Goal: Task Accomplishment & Management: Use online tool/utility

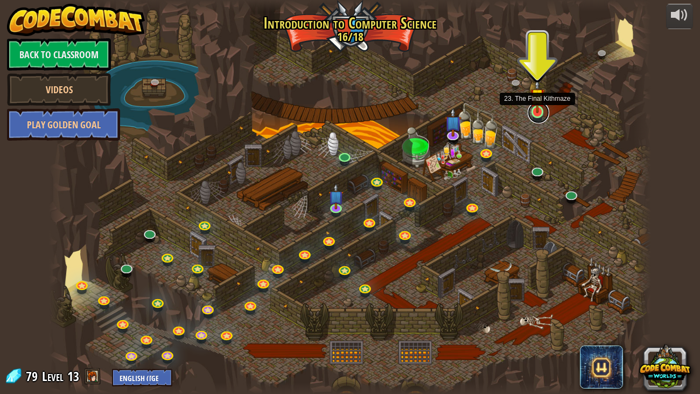
click at [533, 116] on link at bounding box center [539, 113] width 22 height 22
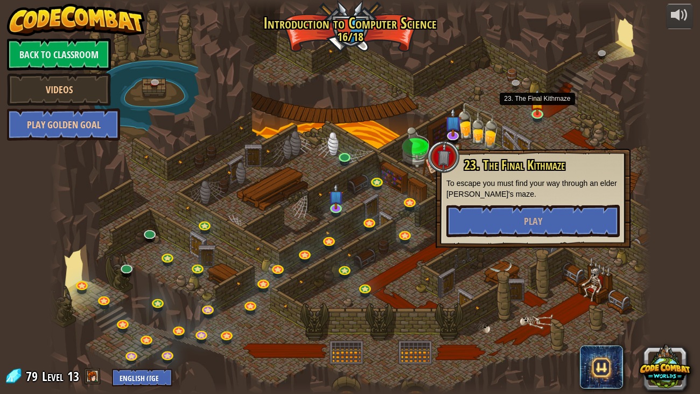
click at [476, 241] on div "23. The Final Kithmaze To escape you must find your way through an elder [PERSO…" at bounding box center [533, 198] width 195 height 99
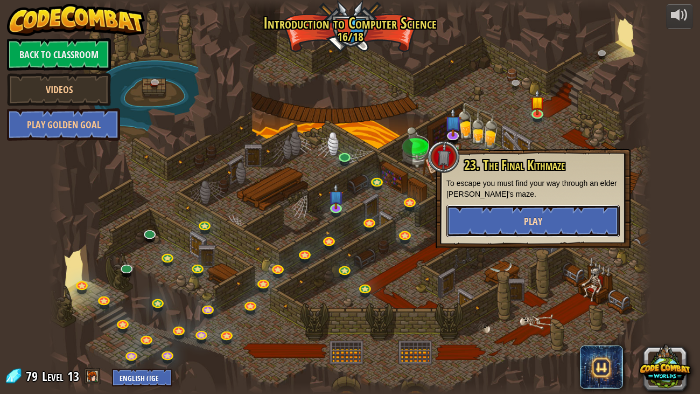
click at [509, 214] on button "Play" at bounding box center [532, 221] width 173 height 32
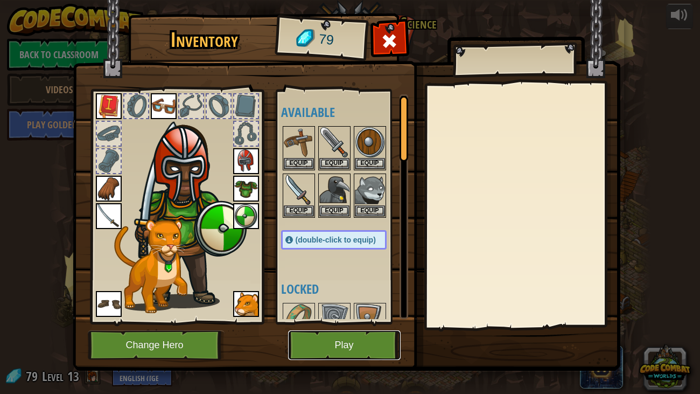
click at [320, 353] on button "Play" at bounding box center [344, 345] width 113 height 30
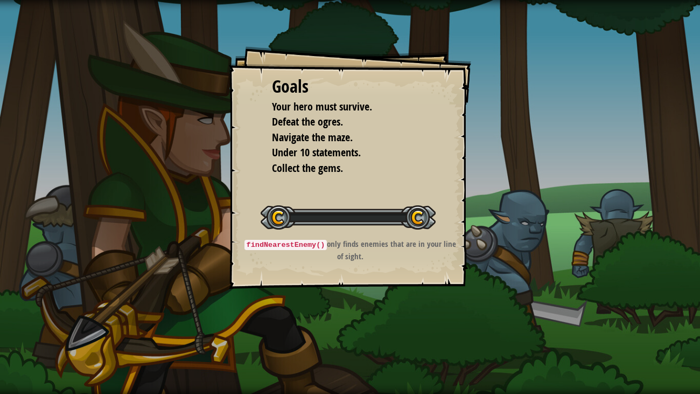
click at [319, 352] on div "Goals Your hero must survive. Defeat the ogres. Navigate the maze. Under 10 sta…" at bounding box center [350, 197] width 700 height 394
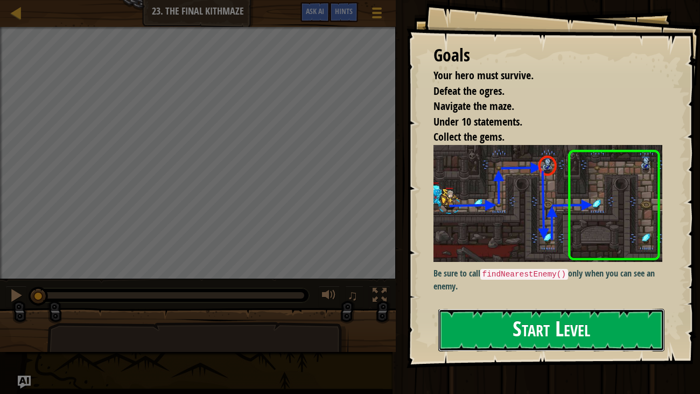
click at [514, 342] on button "Start Level" at bounding box center [551, 330] width 227 height 43
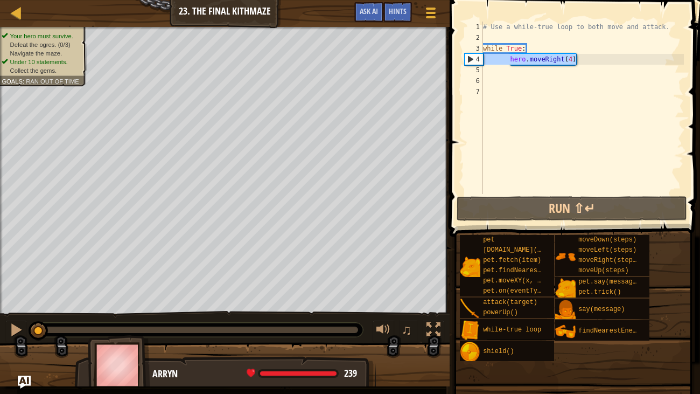
click at [440, 61] on div "Map Introduction to Computer Science 23. The Final Kithmaze Game Menu Done Hint…" at bounding box center [350, 197] width 700 height 394
type textarea "hero.moveRight(4)"
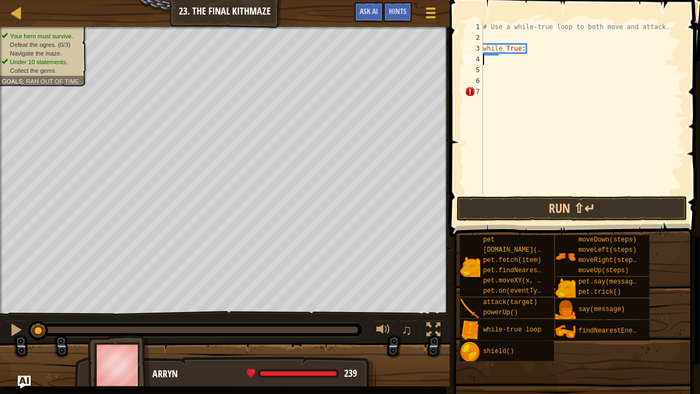
click at [465, 64] on div "4" at bounding box center [474, 59] width 18 height 11
type textarea "m"
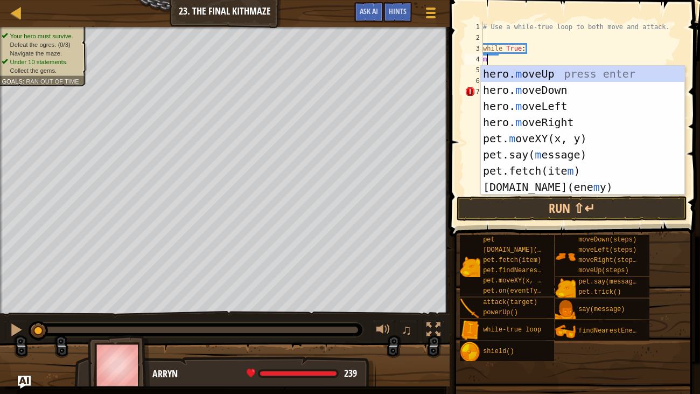
type textarea "mo"
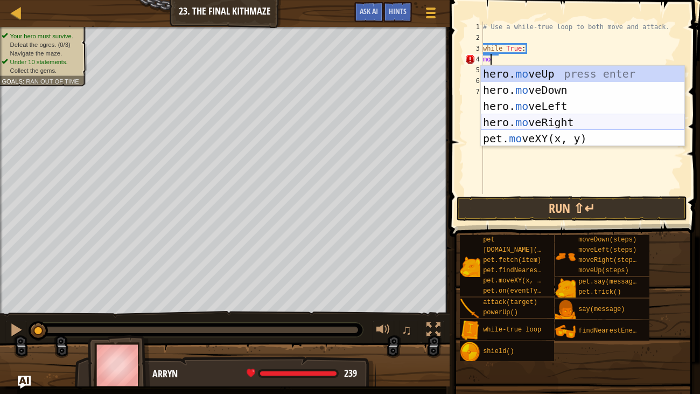
click at [498, 128] on div "hero. mo veUp press enter hero. mo veDown press enter hero. mo veLeft press ent…" at bounding box center [583, 122] width 204 height 113
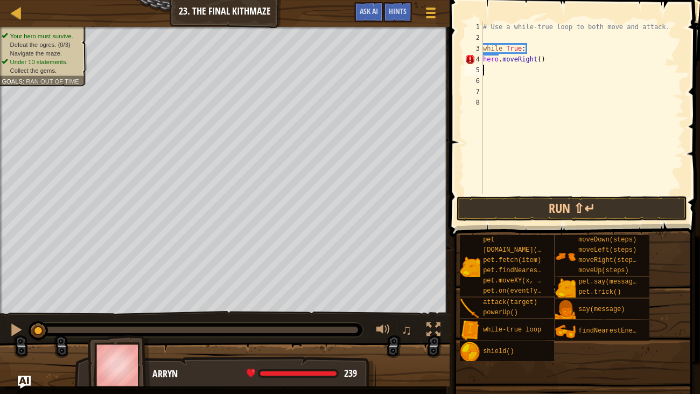
click at [492, 221] on span at bounding box center [575, 103] width 259 height 268
click at [489, 215] on button "Run ⇧↵" at bounding box center [572, 208] width 230 height 25
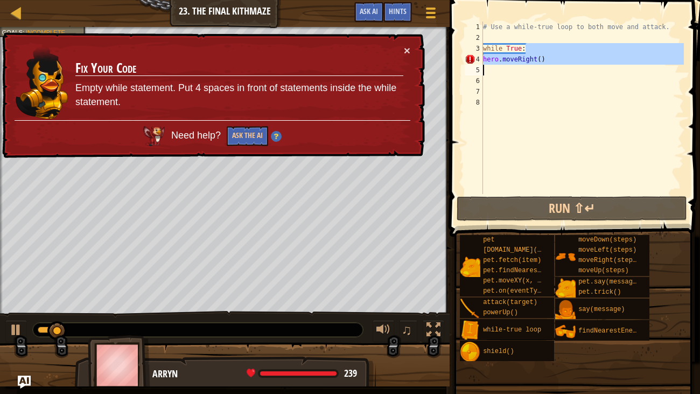
drag, startPoint x: 608, startPoint y: 47, endPoint x: 589, endPoint y: 71, distance: 30.5
click at [589, 71] on div "# Use a while-true loop to both move and attack. while True : hero . moveRight …" at bounding box center [582, 119] width 203 height 194
type textarea "hero.moveRight()"
click at [589, 71] on div "# Use a while-true loop to both move and attack. while True : hero . moveRight …" at bounding box center [582, 108] width 203 height 172
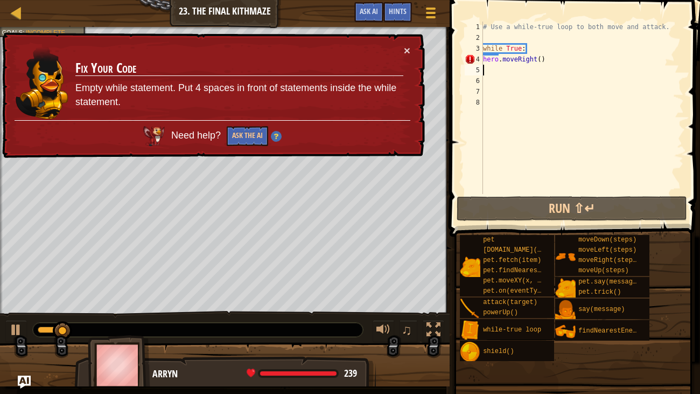
drag, startPoint x: 589, startPoint y: 71, endPoint x: 561, endPoint y: 68, distance: 27.6
click at [561, 68] on div "# Use a while-true loop to both move and attack. while True : hero . moveRight …" at bounding box center [582, 119] width 203 height 194
click at [550, 58] on div "# Use a while-true loop to both move and attack. while True : hero . moveRight …" at bounding box center [582, 119] width 203 height 194
type textarea "hero.moveRight()"
drag, startPoint x: 550, startPoint y: 58, endPoint x: 468, endPoint y: 56, distance: 82.4
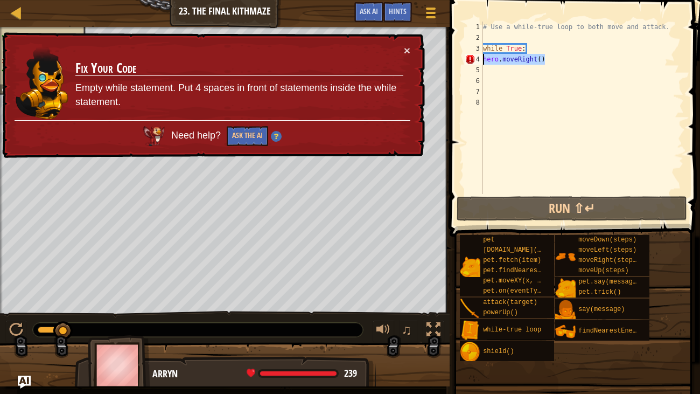
click at [468, 56] on div "hero.moveRight() 1 2 3 4 5 6 7 8 # Use a while-true loop to both move and attac…" at bounding box center [573, 108] width 221 height 172
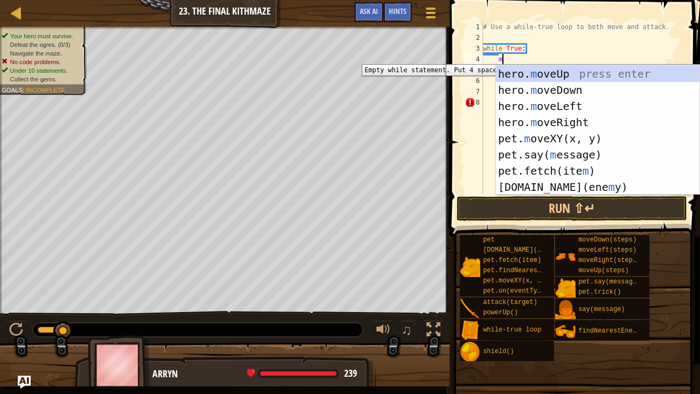
type textarea "mov"
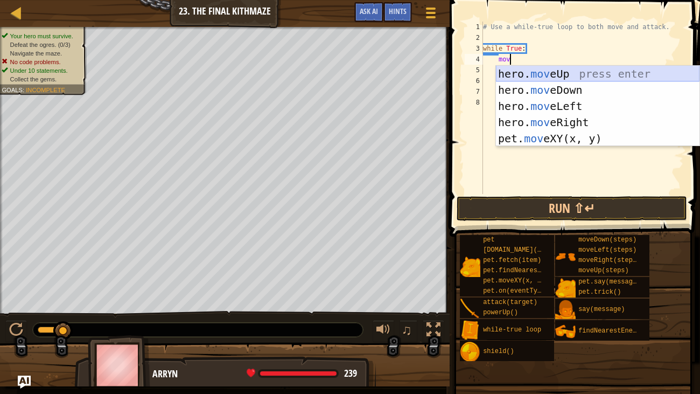
click at [558, 74] on div "hero. mov eUp press enter hero. mov eDown press enter hero. mov eLeft press ent…" at bounding box center [598, 122] width 204 height 113
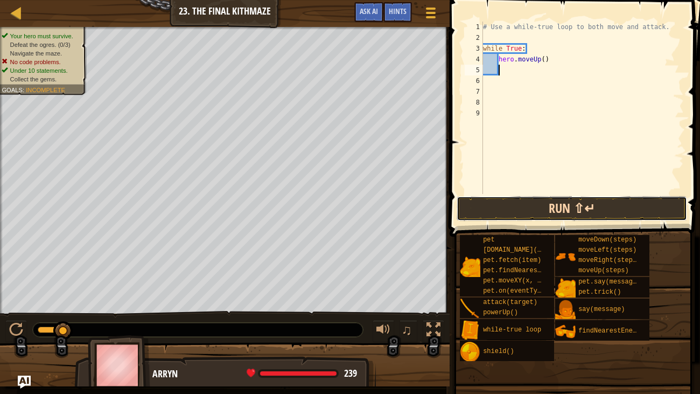
click at [474, 206] on button "Run ⇧↵" at bounding box center [572, 208] width 230 height 25
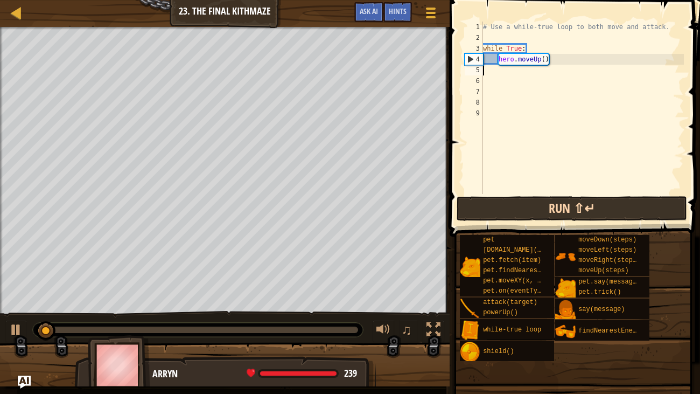
scroll to position [5, 0]
type textarea "h"
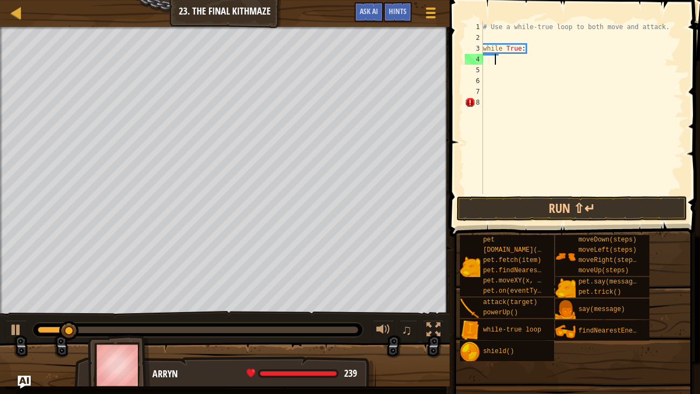
type textarea "m"
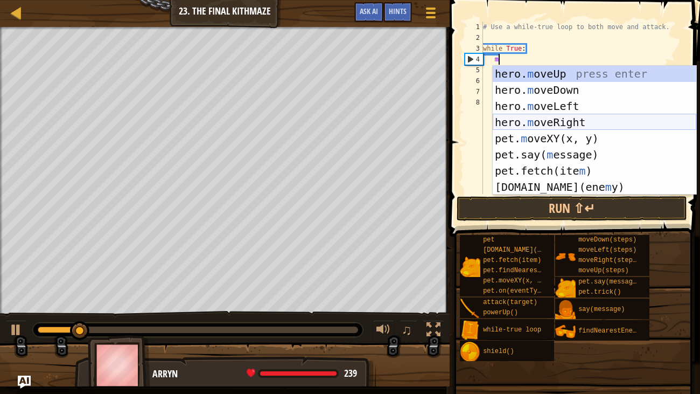
click at [519, 118] on div "hero. m oveUp press enter hero. m oveDown press enter hero. m oveLeft press ent…" at bounding box center [595, 147] width 204 height 162
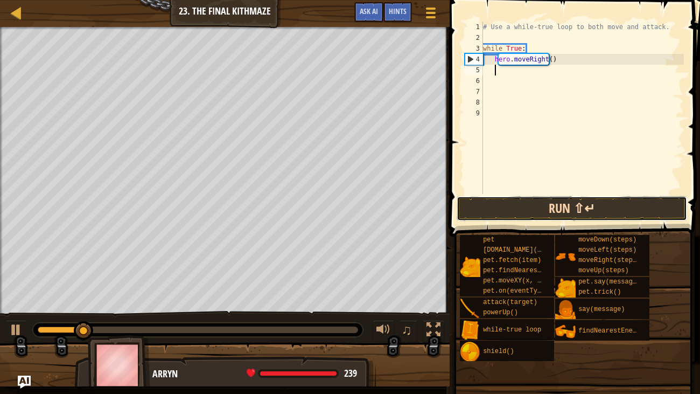
click at [496, 201] on button "Run ⇧↵" at bounding box center [572, 208] width 230 height 25
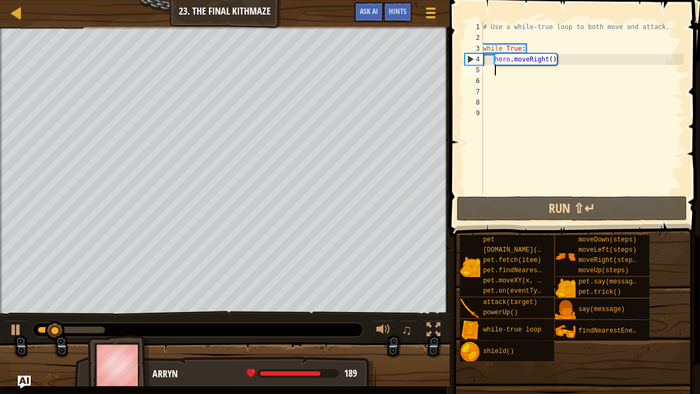
type textarea "m"
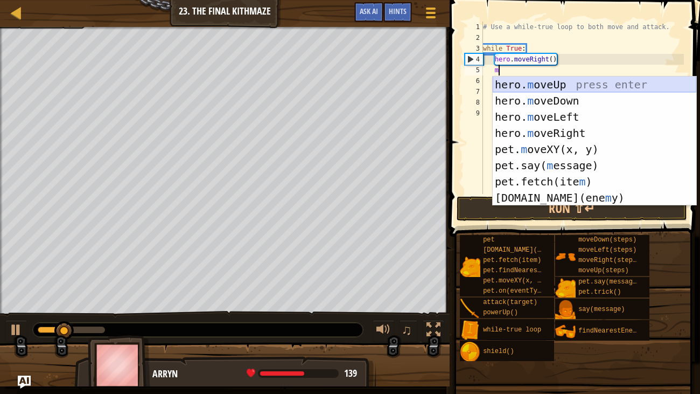
click at [522, 86] on div "hero. m oveUp press enter hero. m oveDown press enter hero. m oveLeft press ent…" at bounding box center [595, 157] width 204 height 162
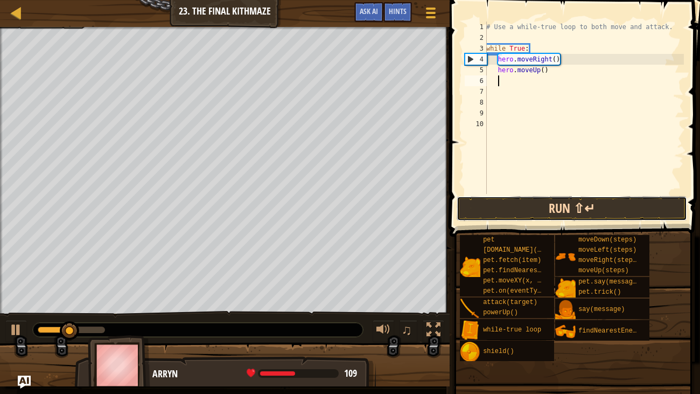
click at [499, 210] on button "Run ⇧↵" at bounding box center [572, 208] width 230 height 25
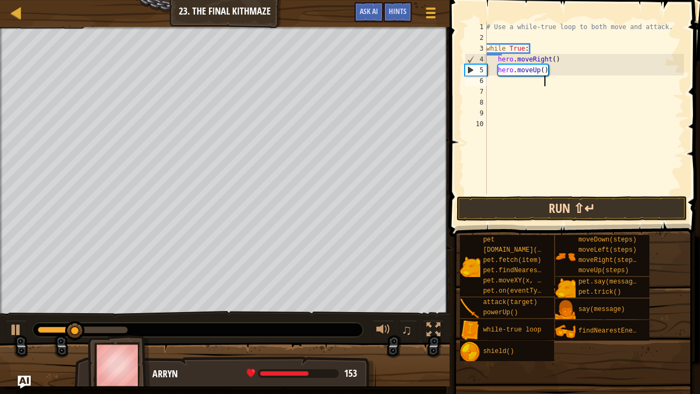
scroll to position [5, 4]
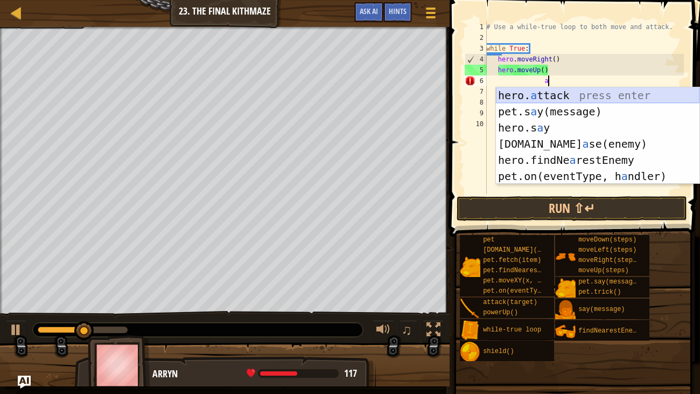
click at [508, 95] on div "hero. a ttack press enter pet.s a y(message) press enter hero.s a y press enter…" at bounding box center [598, 151] width 204 height 129
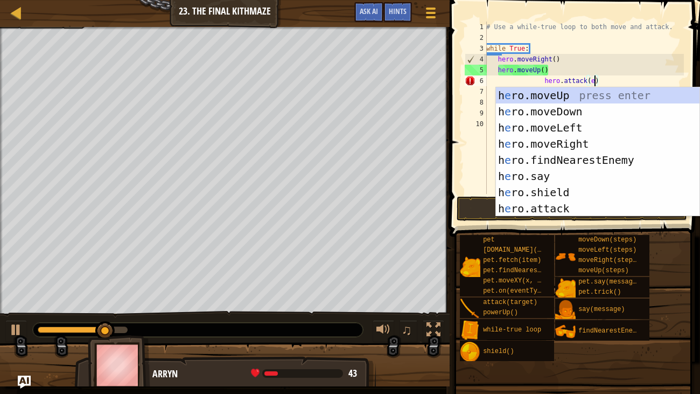
scroll to position [5, 9]
click at [517, 156] on div "h e ro.moveUp press enter h e ro.moveDown press enter h e ro.moveLeft press ent…" at bounding box center [598, 168] width 204 height 162
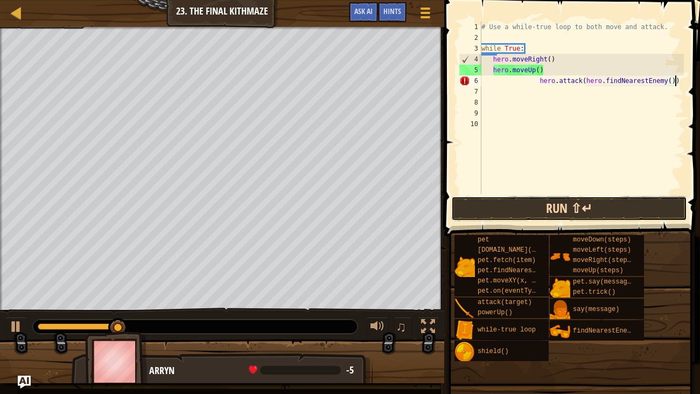
click at [482, 196] on button "Run ⇧↵" at bounding box center [569, 208] width 236 height 25
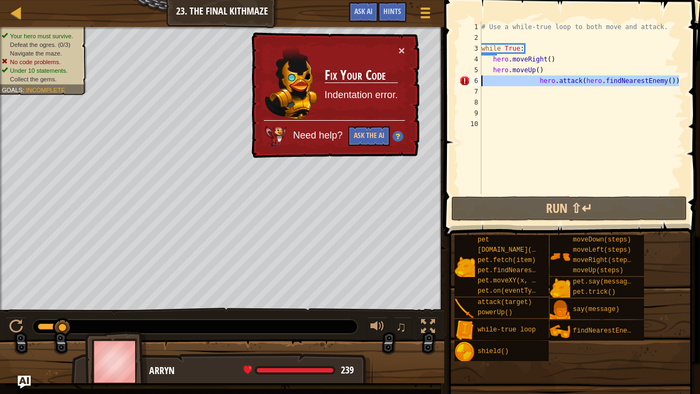
drag, startPoint x: 682, startPoint y: 81, endPoint x: 468, endPoint y: 87, distance: 213.9
click at [468, 87] on div "hero.attack(hero.findNearestEnemy()) 1 2 3 4 5 6 7 8 9 10 # Use a while-true lo…" at bounding box center [570, 108] width 227 height 172
type textarea "hero.attack(hero.findNearestEnemy())"
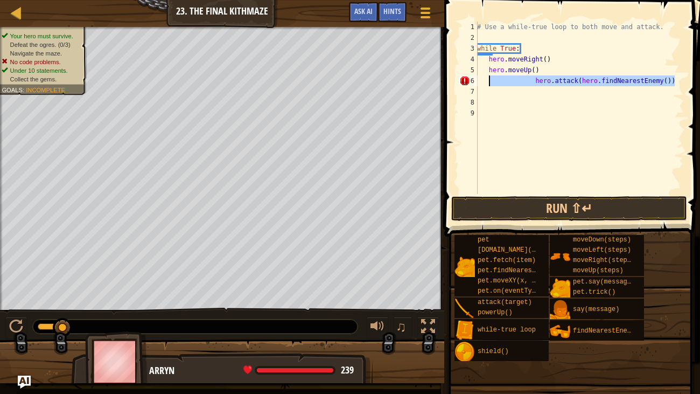
drag, startPoint x: 681, startPoint y: 81, endPoint x: 489, endPoint y: 83, distance: 191.7
click at [489, 83] on div "# Use a while-true loop to both move and attack. while True : hero . moveRight …" at bounding box center [579, 119] width 209 height 194
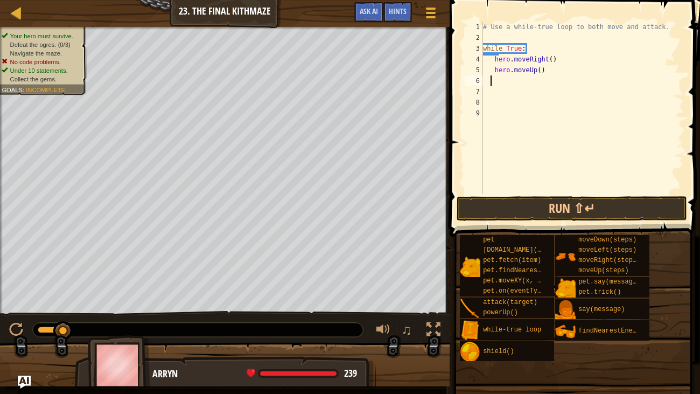
scroll to position [5, 0]
type textarea "f"
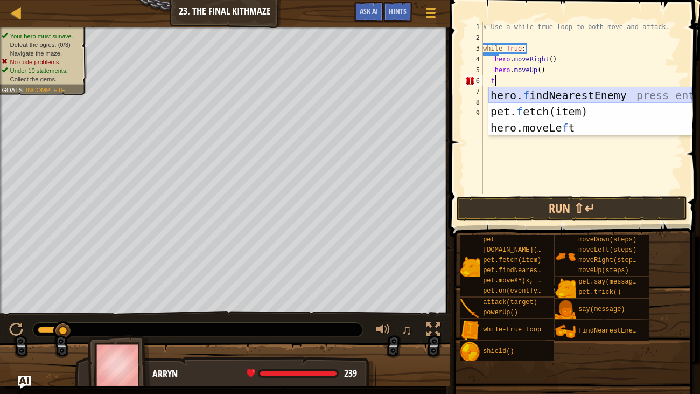
click at [508, 95] on div "hero. f indNearestEnemy press enter pet. f etch(item) press enter hero.moveLe f…" at bounding box center [590, 127] width 204 height 81
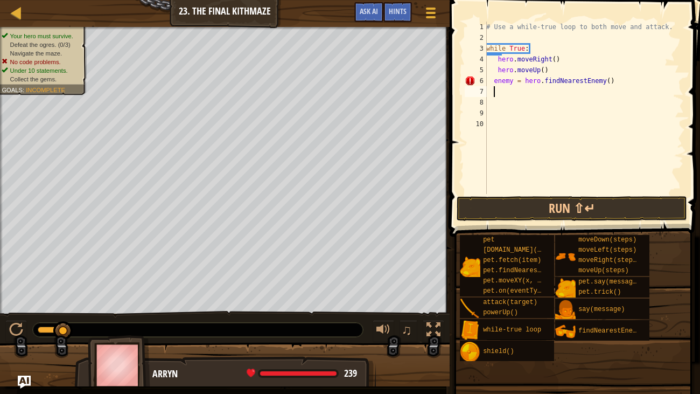
click at [496, 194] on span at bounding box center [575, 103] width 259 height 268
click at [492, 199] on button "Run ⇧↵" at bounding box center [572, 208] width 230 height 25
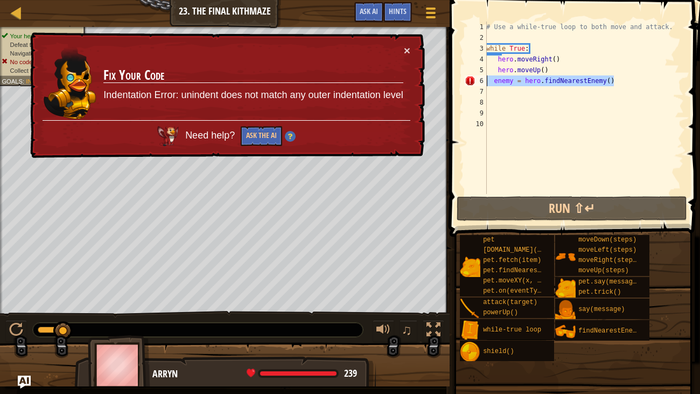
click at [440, 80] on div "Map Introduction to Computer Science 23. The Final Kithmaze Game Menu Done Hint…" at bounding box center [350, 197] width 700 height 394
type textarea "="
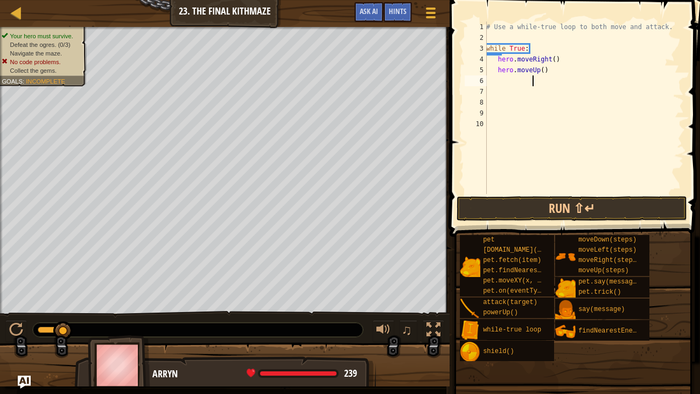
scroll to position [5, 3]
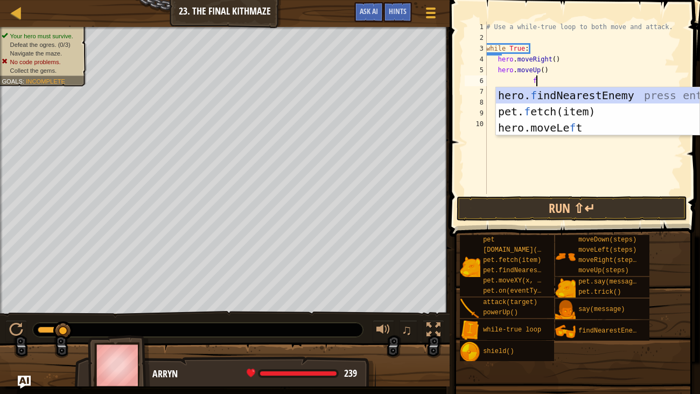
type textarea "fi"
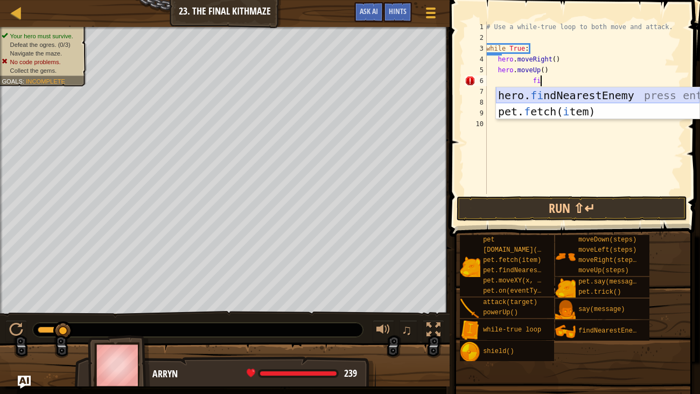
click at [535, 100] on div "hero. fi ndNearestEnemy press enter pet. f etch( i tem) press enter" at bounding box center [598, 119] width 204 height 65
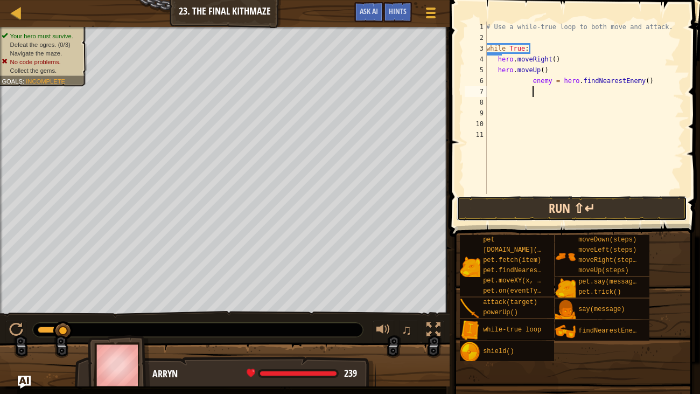
click at [497, 198] on button "Run ⇧↵" at bounding box center [572, 208] width 230 height 25
type textarea "g"
drag, startPoint x: 638, startPoint y: 91, endPoint x: 509, endPoint y: 86, distance: 128.3
click at [509, 86] on div "# Use a while-true loop to both move and attack. while True : hero . moveRight …" at bounding box center [584, 119] width 200 height 194
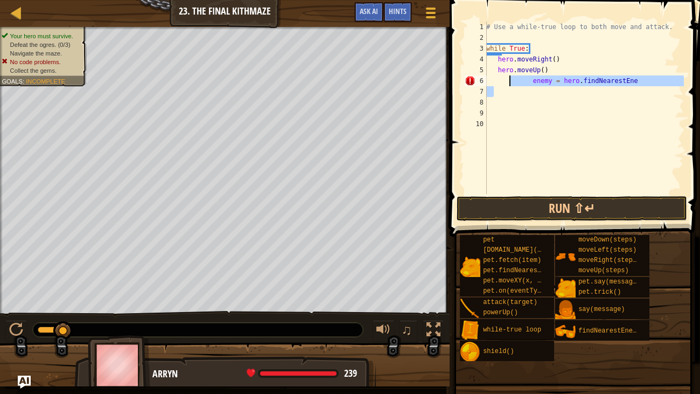
type textarea "enemy = hero.findNearestEne"
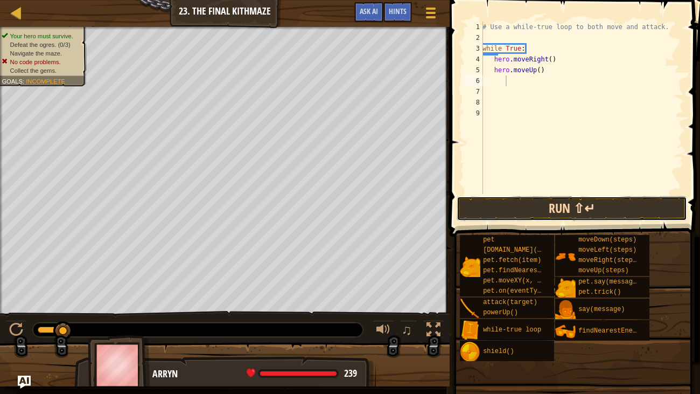
click at [474, 207] on button "Run ⇧↵" at bounding box center [572, 208] width 230 height 25
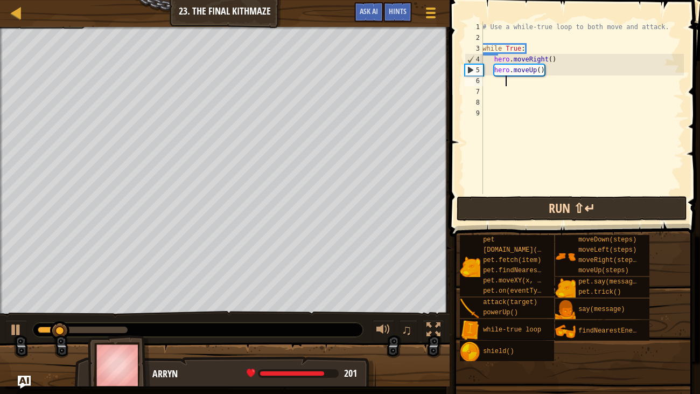
type textarea "m"
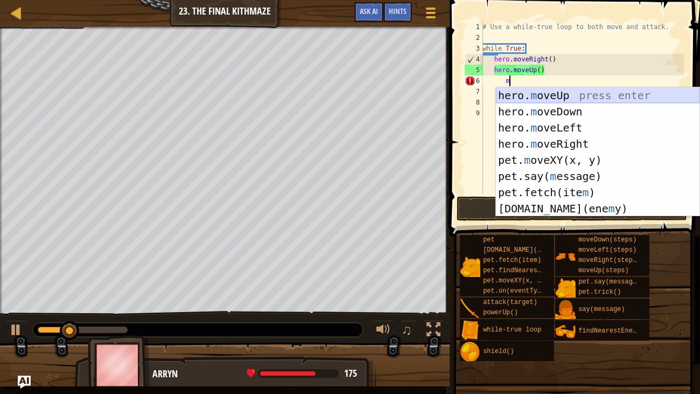
click at [503, 103] on div "hero. m oveUp press enter hero. m oveDown press enter hero. m oveLeft press ent…" at bounding box center [598, 168] width 204 height 162
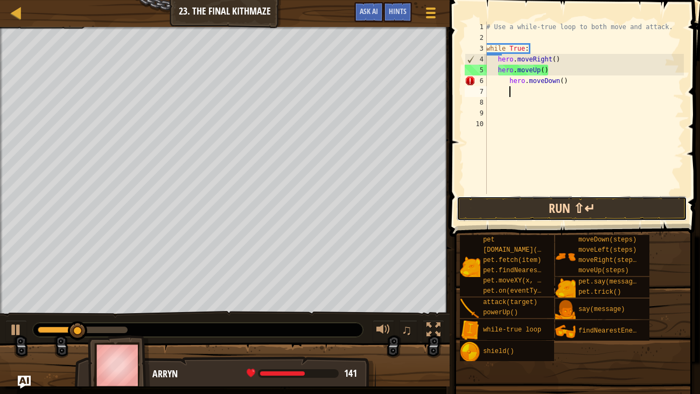
click at [493, 219] on button "Run ⇧↵" at bounding box center [572, 208] width 230 height 25
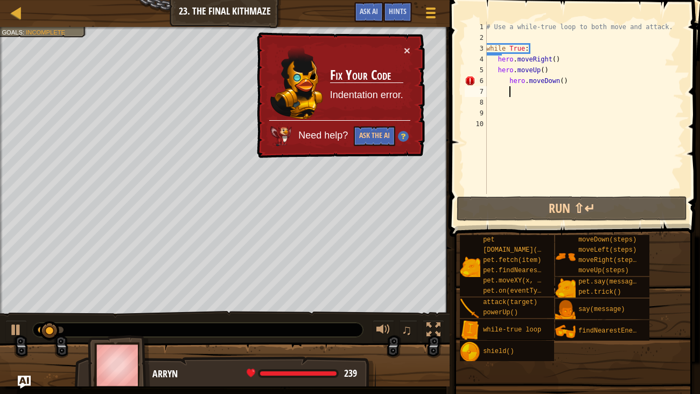
click at [587, 90] on div "# Use a while-true loop to both move and attack. while True : hero . moveRight …" at bounding box center [584, 119] width 200 height 194
click at [577, 82] on div "# Use a while-true loop to both move and attack. while True : hero . moveRight …" at bounding box center [584, 119] width 200 height 194
type textarea "hero.moveDown()"
drag, startPoint x: 577, startPoint y: 82, endPoint x: 464, endPoint y: 85, distance: 112.6
click at [464, 85] on div "hero.moveDown() 1 2 3 4 5 6 7 8 9 10 # Use a while-true loop to both move and a…" at bounding box center [573, 108] width 221 height 172
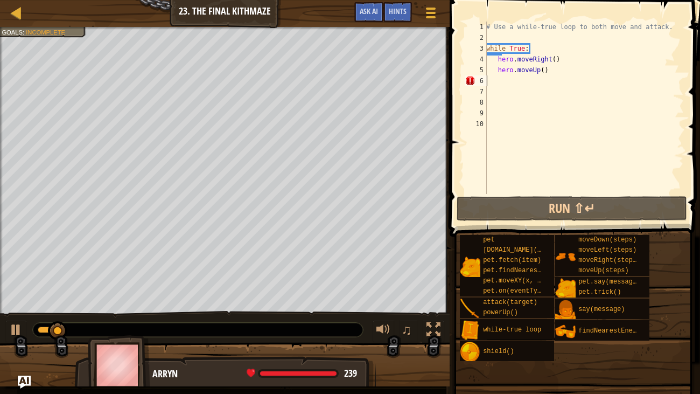
scroll to position [5, 0]
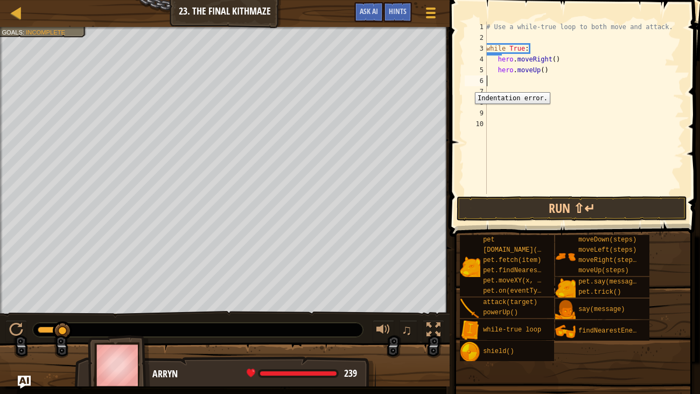
type textarea "m"
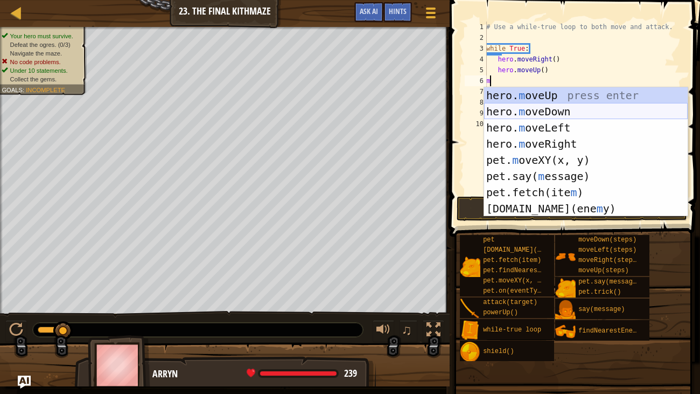
click at [556, 107] on div "hero. m oveUp press enter hero. m oveDown press enter hero. m oveLeft press ent…" at bounding box center [586, 168] width 204 height 162
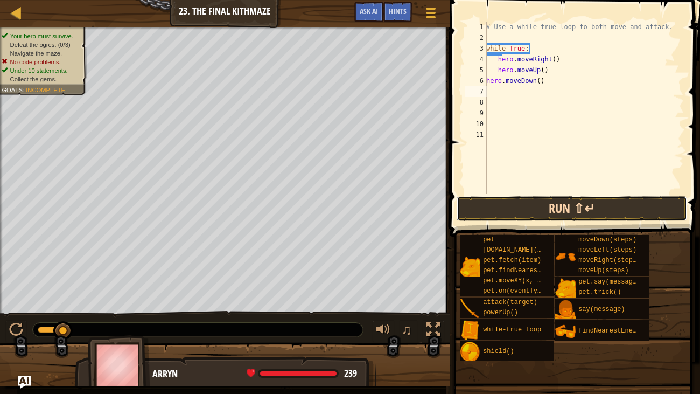
click at [515, 207] on button "Run ⇧↵" at bounding box center [572, 208] width 230 height 25
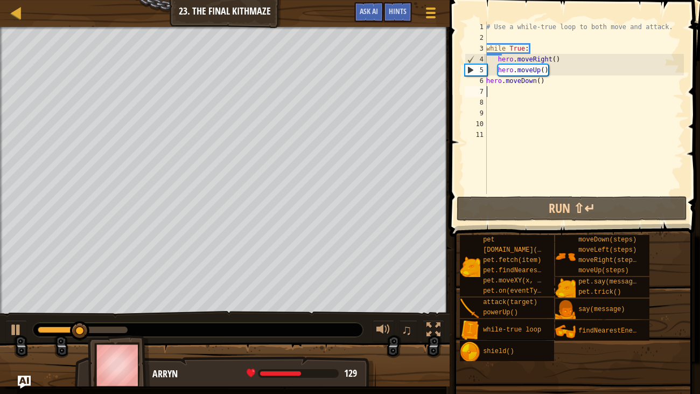
drag, startPoint x: 580, startPoint y: 88, endPoint x: 486, endPoint y: 116, distance: 98.3
click at [486, 116] on div "1 2 3 4 5 6 7 8 9 10 11 # Use a while-true loop to both move and attack. while …" at bounding box center [573, 108] width 221 height 172
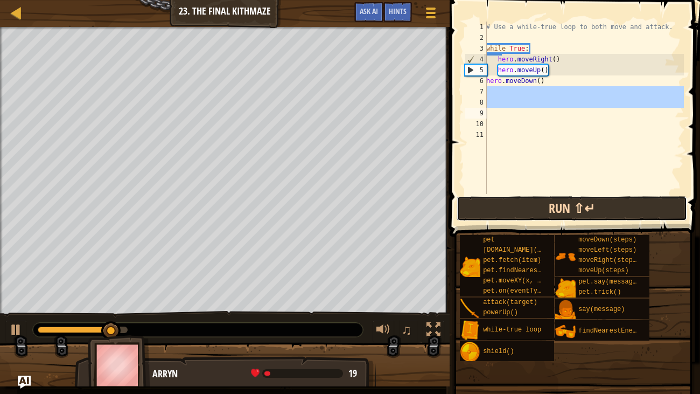
click at [523, 213] on button "Run ⇧↵" at bounding box center [572, 208] width 230 height 25
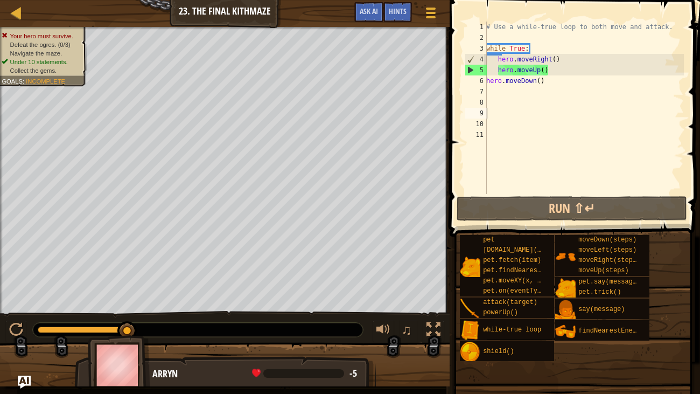
click at [559, 94] on div "# Use a while-true loop to both move and attack. while True : hero . moveRight …" at bounding box center [584, 119] width 200 height 194
click at [536, 74] on div "# Use a while-true loop to both move and attack. while True : hero . moveRight …" at bounding box center [584, 119] width 200 height 194
drag, startPoint x: 551, startPoint y: 81, endPoint x: 472, endPoint y: 89, distance: 80.1
click at [472, 89] on div "hero.moveUp() 1 2 3 4 5 6 7 8 9 10 11 # Use a while-true loop to both move and …" at bounding box center [573, 108] width 221 height 172
type textarea "hero.moveDown()"
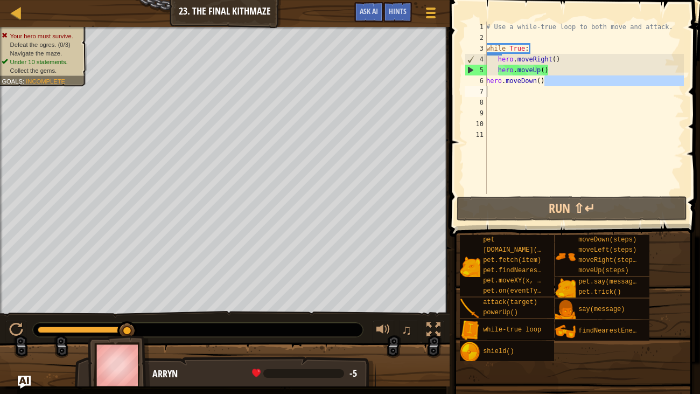
type textarea "hero.moveDown()"
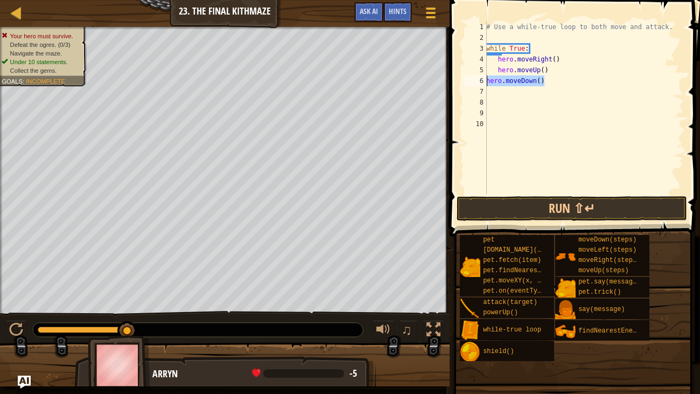
drag, startPoint x: 549, startPoint y: 79, endPoint x: 484, endPoint y: 82, distance: 64.7
click at [484, 82] on div "hero.moveDown() 1 2 3 4 5 6 7 8 9 10 # Use a while-true loop to both move and a…" at bounding box center [573, 108] width 221 height 172
click at [495, 205] on button "Run ⇧↵" at bounding box center [572, 208] width 230 height 25
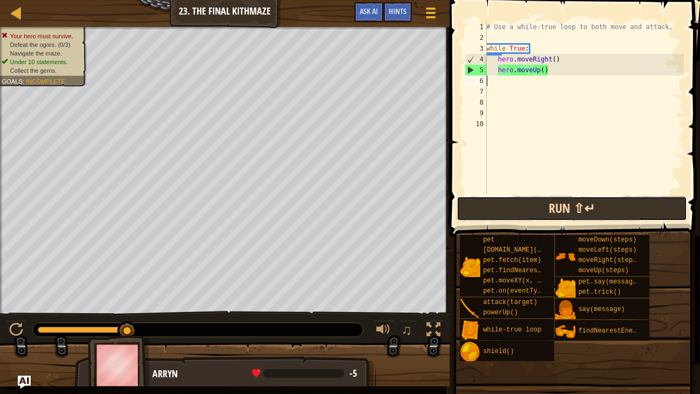
click at [495, 205] on button "Run ⇧↵" at bounding box center [572, 208] width 230 height 25
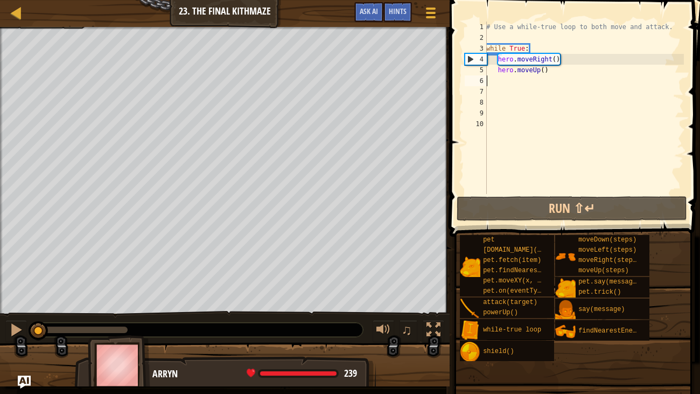
drag, startPoint x: 101, startPoint y: 331, endPoint x: 26, endPoint y: 349, distance: 76.5
click at [26, 349] on div "Your hero must survive. Defeat the ogres. (0/3) Navigate the maze. Under 10 sta…" at bounding box center [350, 206] width 700 height 359
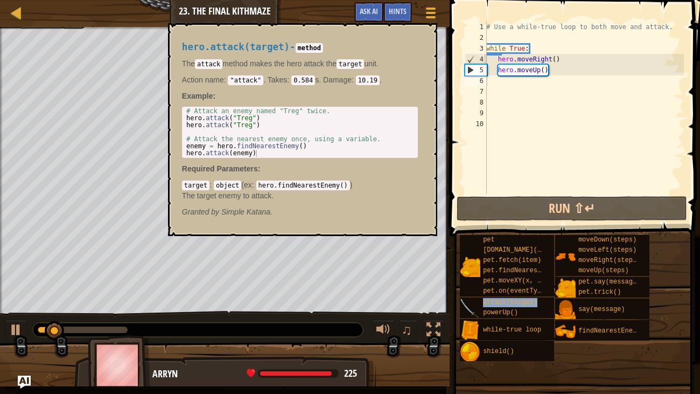
type textarea "attack(target)"
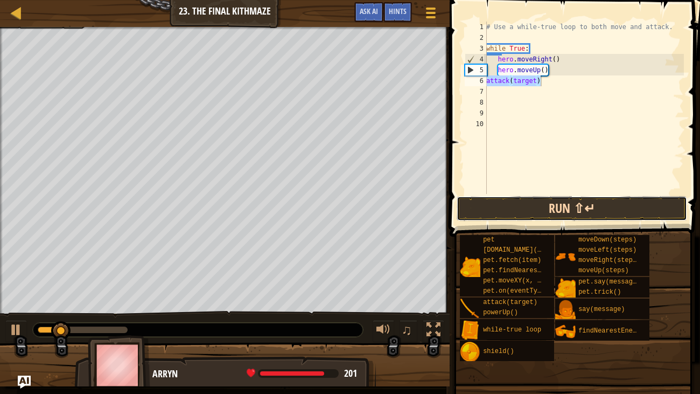
click at [482, 197] on button "Run ⇧↵" at bounding box center [572, 208] width 230 height 25
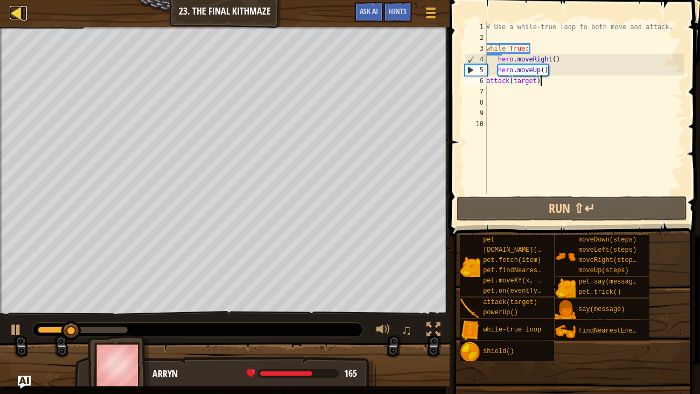
click at [16, 8] on div at bounding box center [16, 12] width 13 height 13
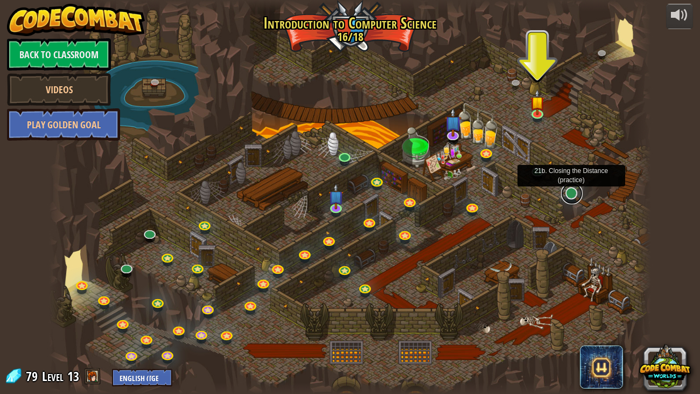
click at [566, 194] on link at bounding box center [572, 194] width 22 height 22
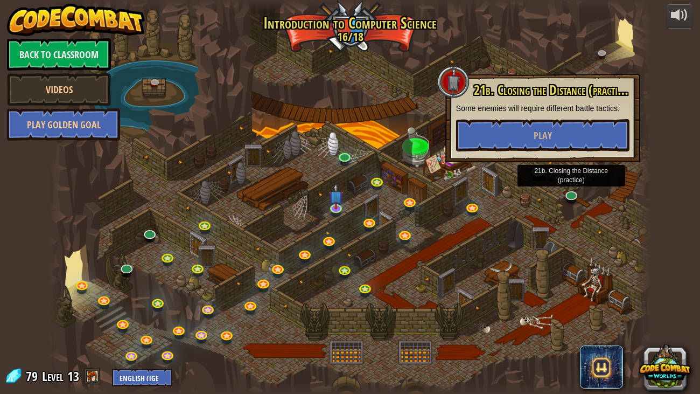
click at [527, 207] on div at bounding box center [350, 197] width 602 height 394
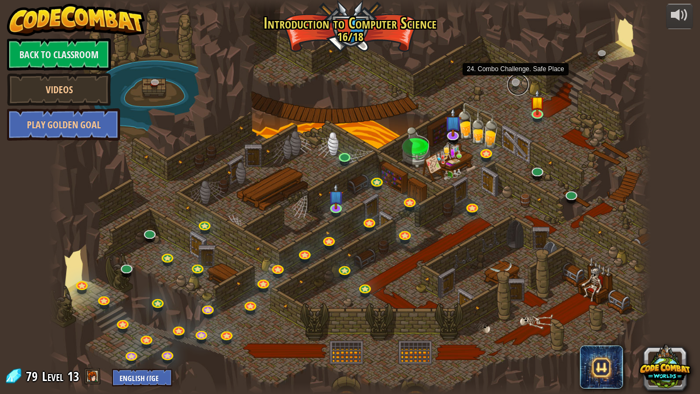
click at [516, 86] on link at bounding box center [518, 85] width 22 height 22
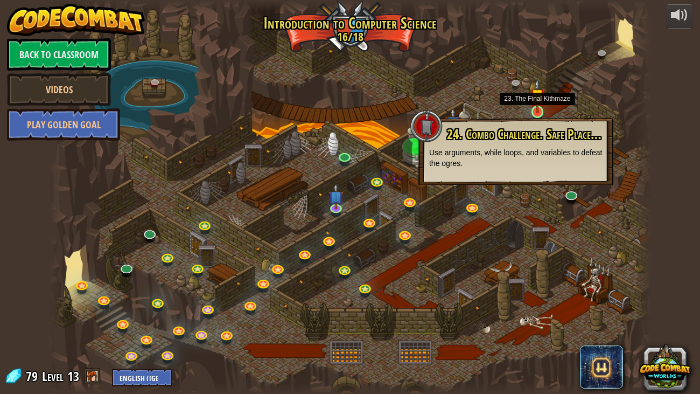
click at [532, 104] on img at bounding box center [537, 96] width 15 height 34
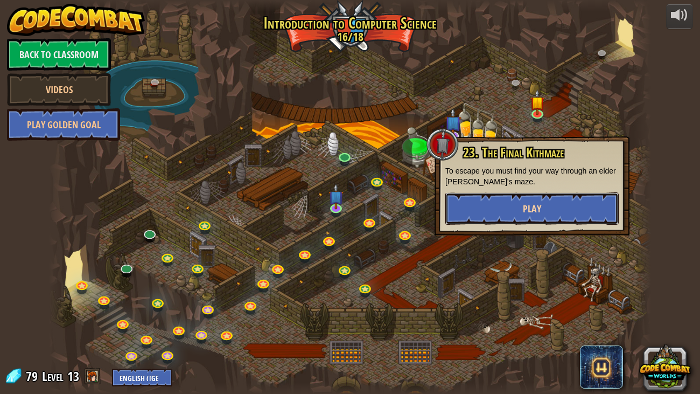
click at [519, 206] on button "Play" at bounding box center [531, 208] width 173 height 32
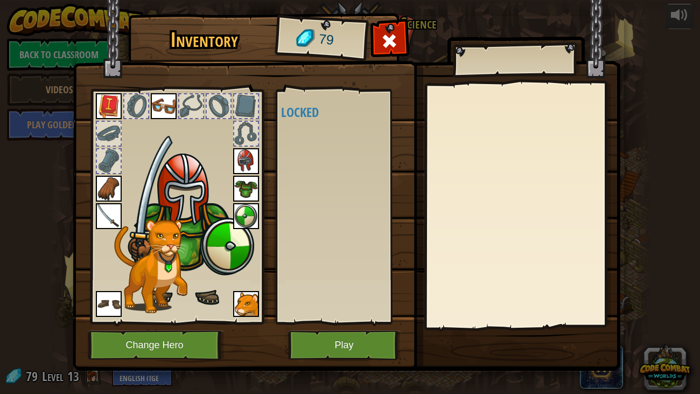
click at [636, 391] on div "Inventory 79 Available (double-click to equip) Locked Equip Unequip Subscribe t…" at bounding box center [350, 197] width 700 height 394
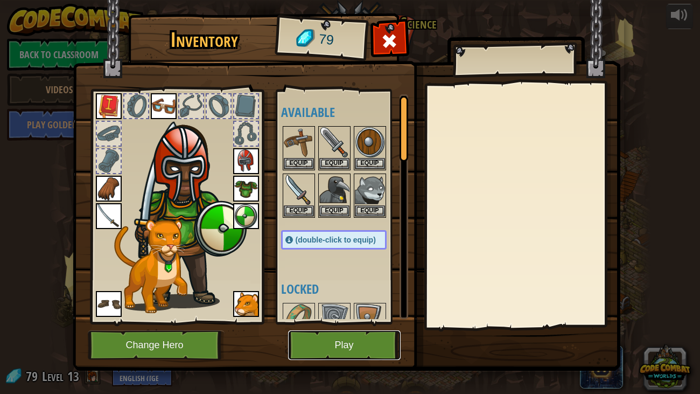
click at [305, 355] on button "Play" at bounding box center [344, 345] width 113 height 30
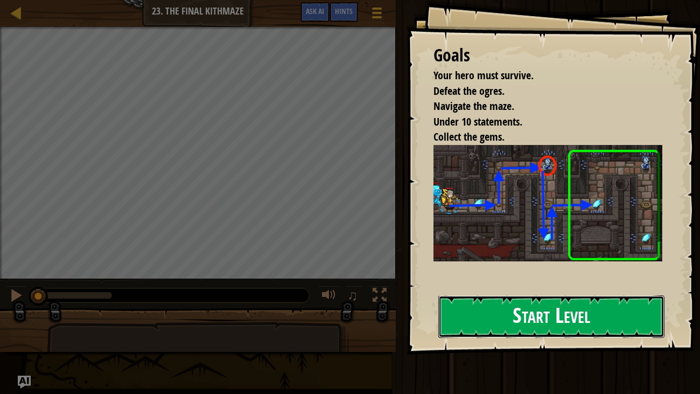
click at [509, 297] on button "Start Level" at bounding box center [551, 316] width 227 height 43
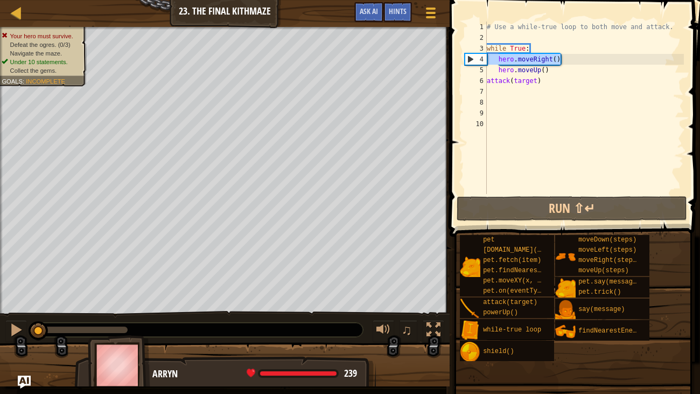
drag, startPoint x: 569, startPoint y: 56, endPoint x: 487, endPoint y: 61, distance: 82.6
click at [487, 61] on div "# Use a while-true loop to both move and attack. while True : hero . moveRight …" at bounding box center [584, 119] width 199 height 194
type textarea "hero.moveRight()"
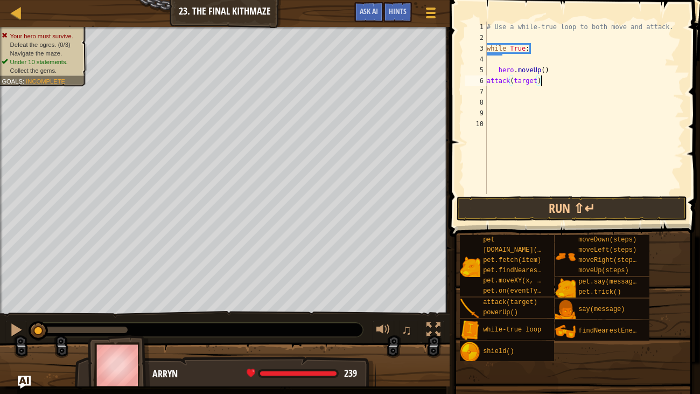
drag, startPoint x: 561, startPoint y: 81, endPoint x: 505, endPoint y: 78, distance: 56.1
click at [505, 78] on div "# Use a while-true loop to both move and attack. while True : hero . moveUp ( )…" at bounding box center [584, 119] width 199 height 194
type textarea "a"
click at [441, 76] on div "Map Introduction to Computer Science 23. The Final Kithmaze Game Menu Done Hint…" at bounding box center [350, 197] width 700 height 394
type textarea "hero.moveUp("
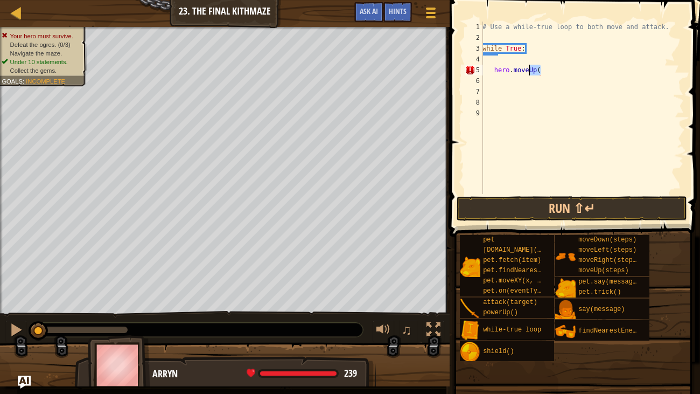
click at [437, 74] on div "Map Introduction to Computer Science 23. The Final Kithmaze Game Menu Done Hint…" at bounding box center [350, 197] width 700 height 394
type textarea "m"
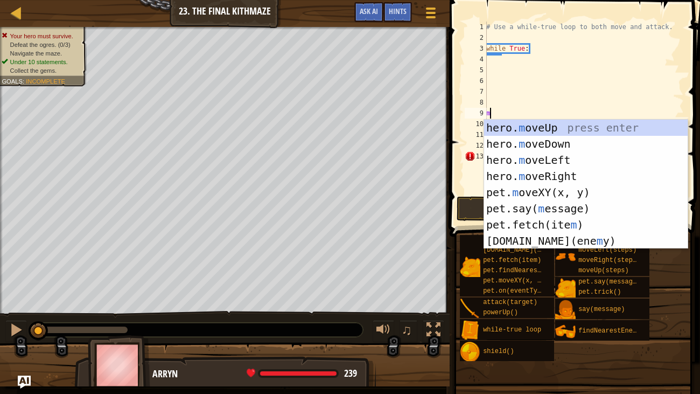
scroll to position [5, 0]
click at [521, 168] on div "hero. m oveUp press enter hero. m oveDown press enter hero. m oveLeft press ent…" at bounding box center [586, 201] width 204 height 162
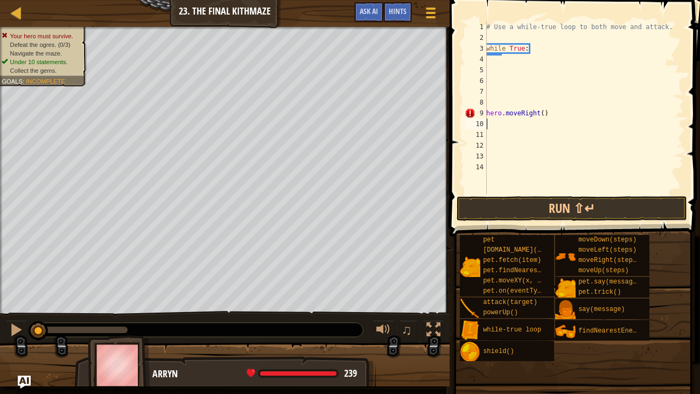
click at [537, 177] on div "# Use a while-true loop to both move and attack. while True : hero . moveRight …" at bounding box center [584, 119] width 200 height 194
click at [498, 218] on button "Run ⇧↵" at bounding box center [572, 208] width 230 height 25
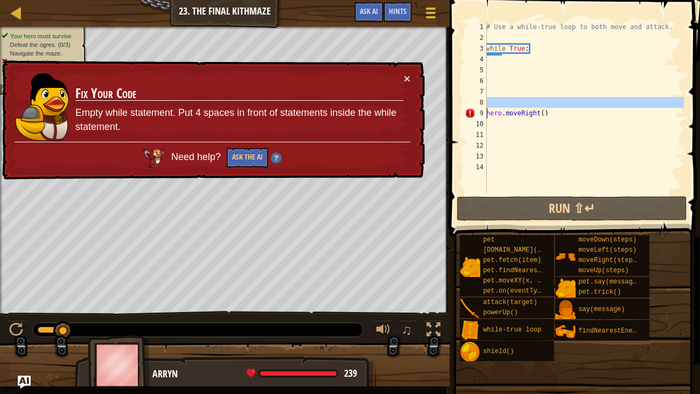
drag, startPoint x: 561, startPoint y: 105, endPoint x: 459, endPoint y: 109, distance: 101.3
click at [459, 109] on div "1 2 3 4 5 6 7 8 9 10 11 12 13 14 # Use a while-true loop to both move and attac…" at bounding box center [573, 139] width 254 height 268
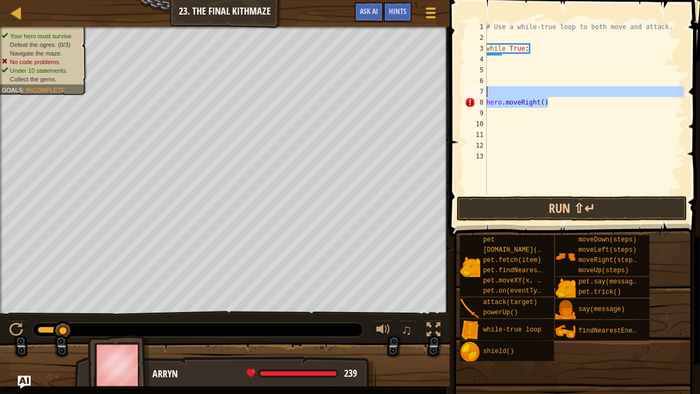
drag, startPoint x: 548, startPoint y: 100, endPoint x: 464, endPoint y: 95, distance: 84.7
click at [464, 95] on div "hero.moveRight() 1 2 3 4 5 6 7 8 9 10 11 12 13 # Use a while-true loop to both …" at bounding box center [573, 108] width 221 height 172
type textarea "hero.moveRight()"
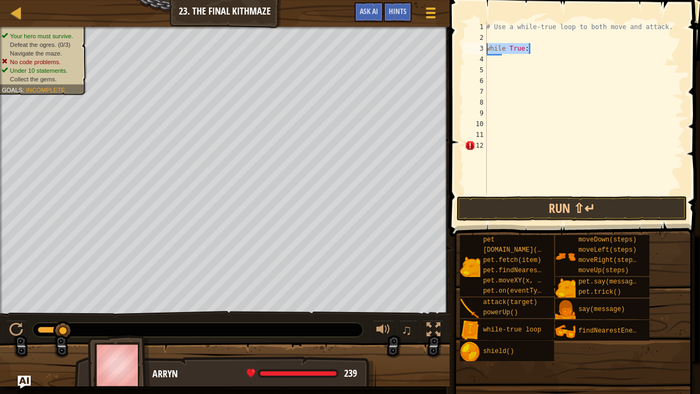
drag, startPoint x: 539, startPoint y: 44, endPoint x: 471, endPoint y: 50, distance: 68.2
click at [471, 50] on div "1 2 3 4 5 6 7 8 9 10 11 12 # Use a while-true loop to both move and attack. whi…" at bounding box center [573, 108] width 221 height 172
click at [495, 37] on div "# Use a while-true loop to both move and attack." at bounding box center [584, 119] width 200 height 194
type textarea "m"
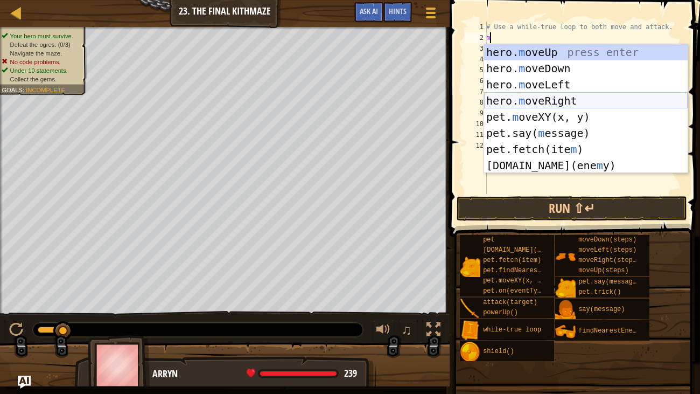
click at [489, 101] on div "hero. m oveUp press enter hero. m oveDown press enter hero. m oveLeft press ent…" at bounding box center [586, 125] width 204 height 162
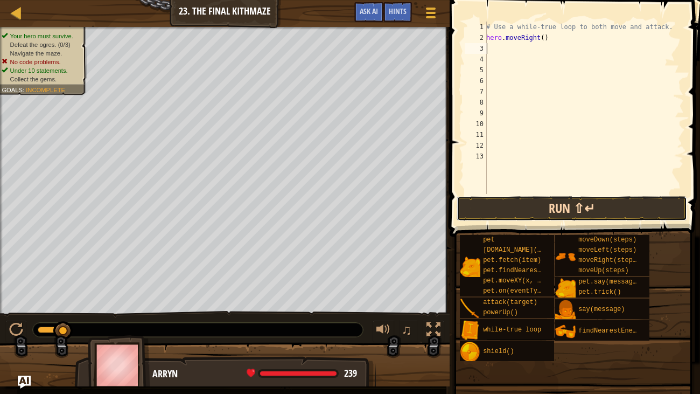
click at [575, 216] on button "Run ⇧↵" at bounding box center [572, 208] width 230 height 25
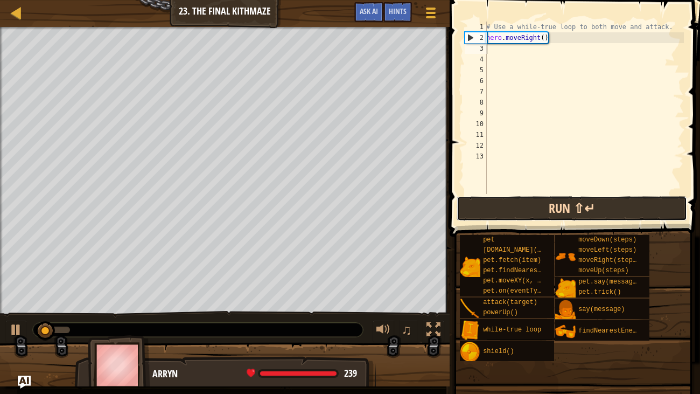
click at [575, 216] on button "Run ⇧↵" at bounding box center [572, 208] width 230 height 25
type textarea "mo"
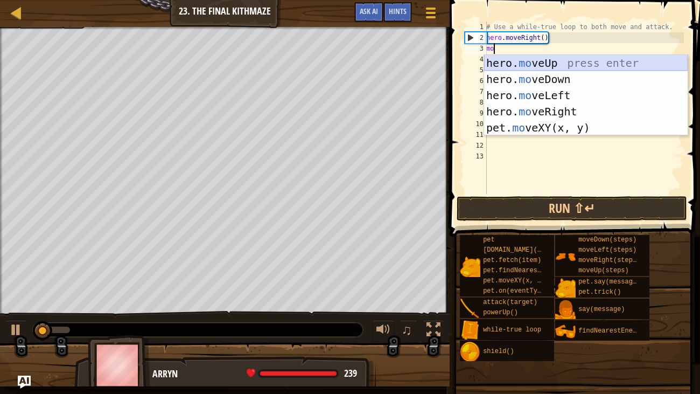
click at [522, 66] on div "hero. mo veUp press enter hero. mo veDown press enter hero. mo veLeft press ent…" at bounding box center [586, 111] width 204 height 113
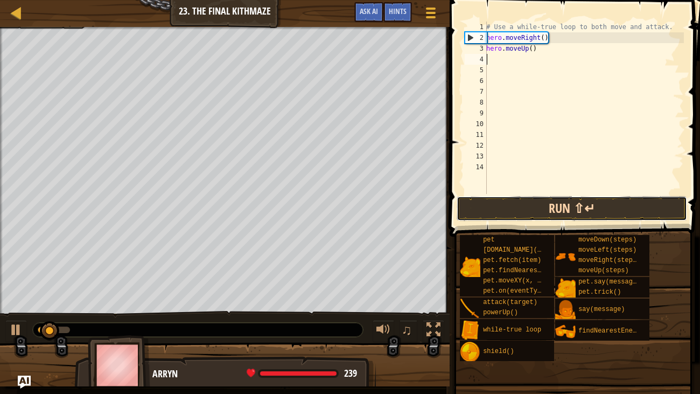
click at [492, 200] on button "Run ⇧↵" at bounding box center [572, 208] width 230 height 25
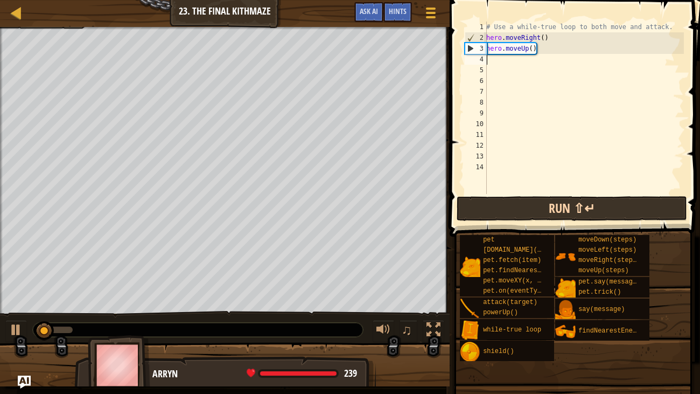
type textarea "m"
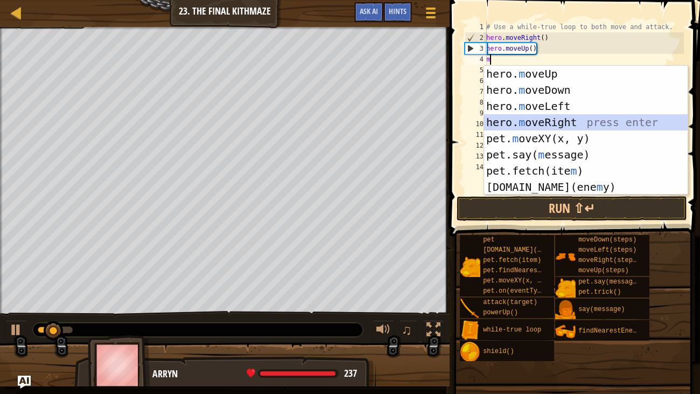
click at [492, 123] on div "hero. m oveUp press enter hero. m oveDown press enter hero. m oveLeft press ent…" at bounding box center [586, 147] width 204 height 162
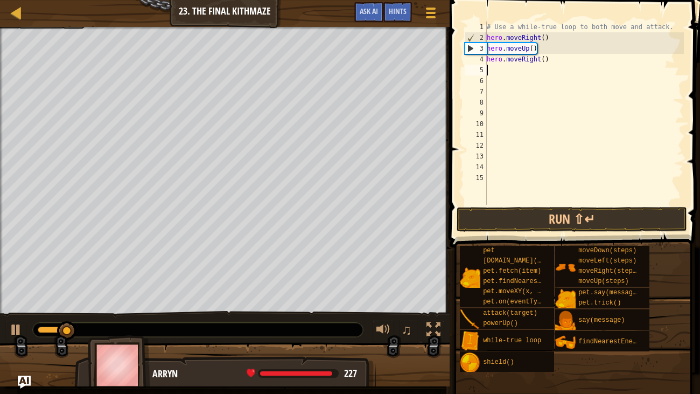
type textarea "f"
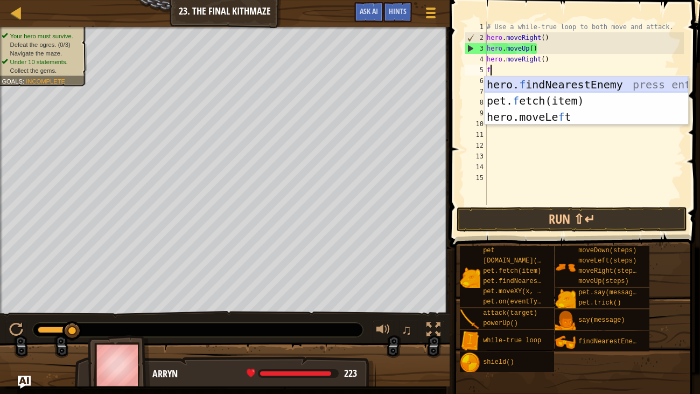
click at [513, 80] on div "hero. f indNearestEnemy press enter pet. f etch(item) press enter hero.moveLe f…" at bounding box center [587, 116] width 204 height 81
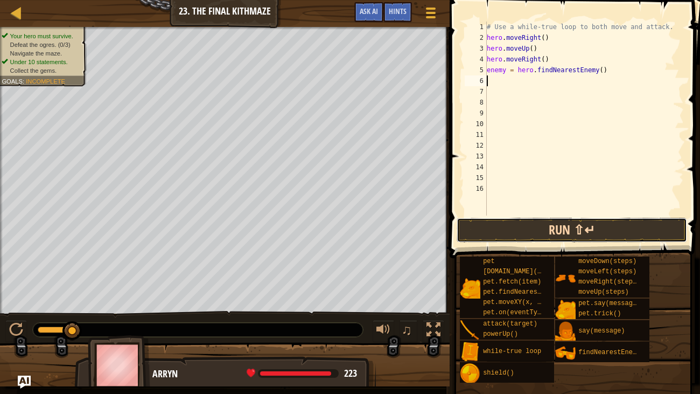
click at [501, 227] on button "Run ⇧↵" at bounding box center [572, 230] width 230 height 25
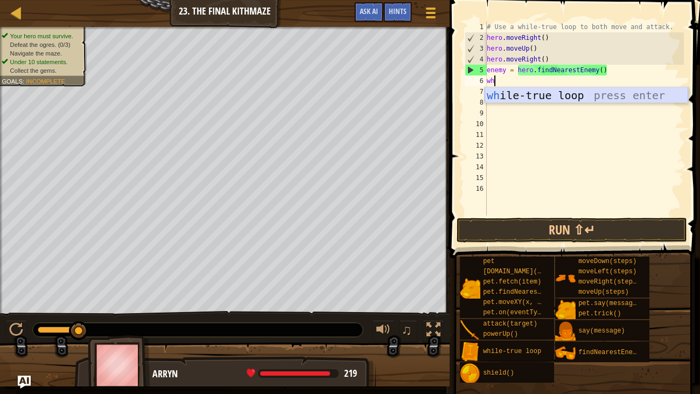
type textarea "w"
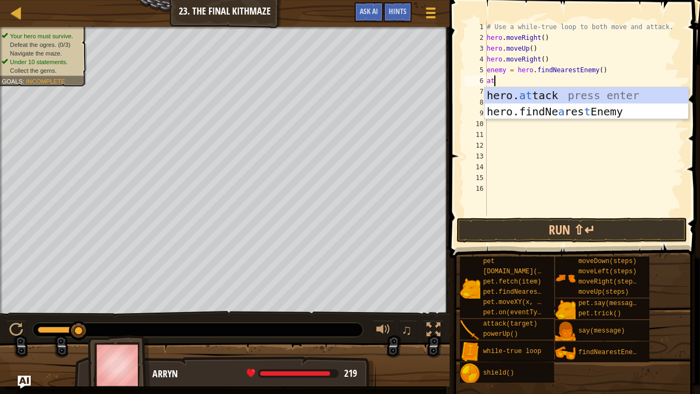
click at [499, 85] on div "# Use a while-true loop to both move and attack. hero . moveRight ( ) hero . mo…" at bounding box center [584, 129] width 199 height 215
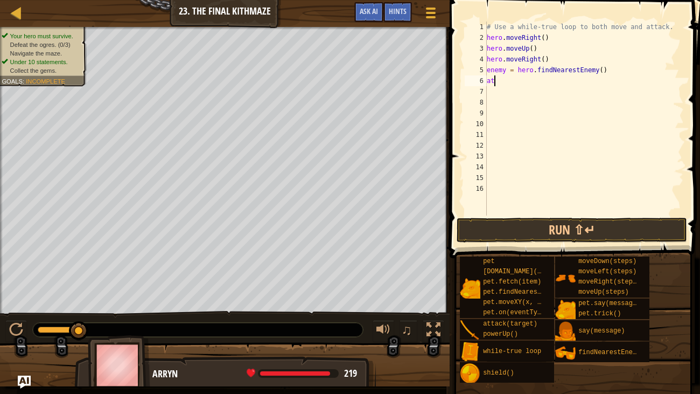
type textarea "a"
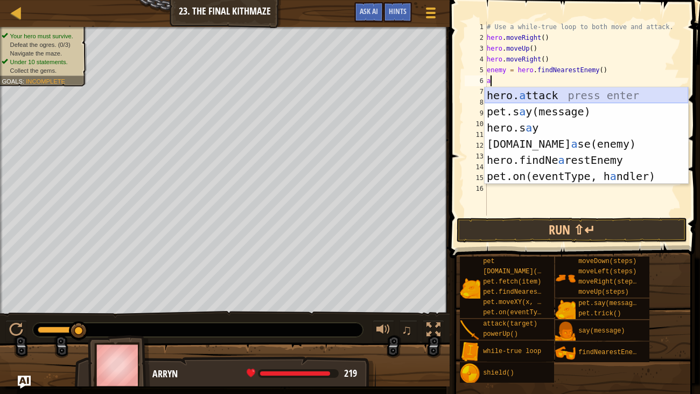
click at [509, 100] on div "hero. a ttack press enter pet.s a y(message) press enter hero.s a y press enter…" at bounding box center [587, 151] width 204 height 129
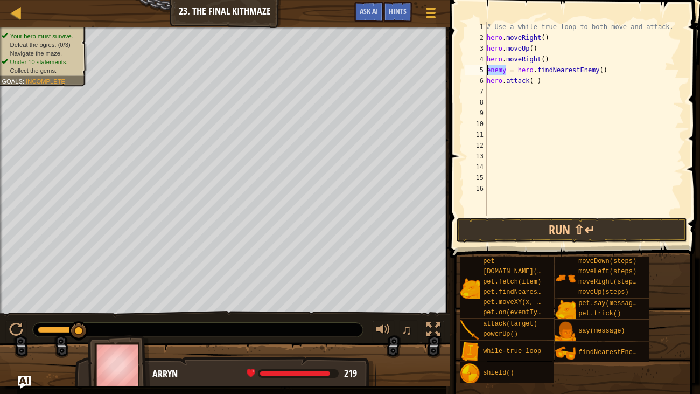
drag, startPoint x: 506, startPoint y: 68, endPoint x: 484, endPoint y: 72, distance: 22.8
click at [484, 72] on div "hero.attack( ) 1 2 3 4 5 6 7 8 9 10 11 12 13 14 15 16 # Use a while-true loop t…" at bounding box center [573, 119] width 221 height 194
click at [489, 222] on button "Run ⇧↵" at bounding box center [572, 230] width 230 height 25
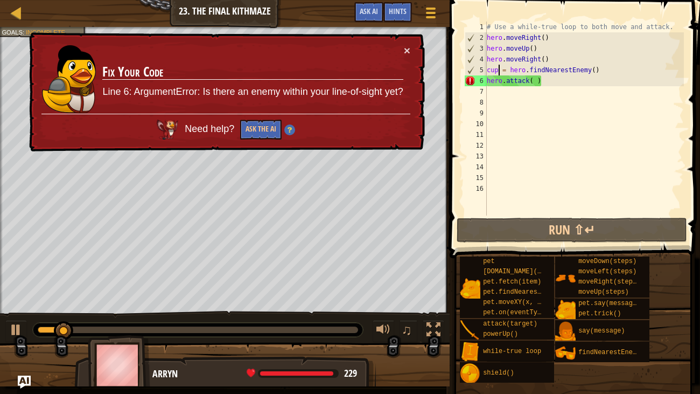
click at [537, 76] on div "# Use a while-true loop to both move and attack. hero . moveRight ( ) hero . mo…" at bounding box center [584, 129] width 199 height 215
click at [533, 80] on div "# Use a while-true loop to both move and attack. hero . moveRight ( ) hero . mo…" at bounding box center [584, 129] width 199 height 215
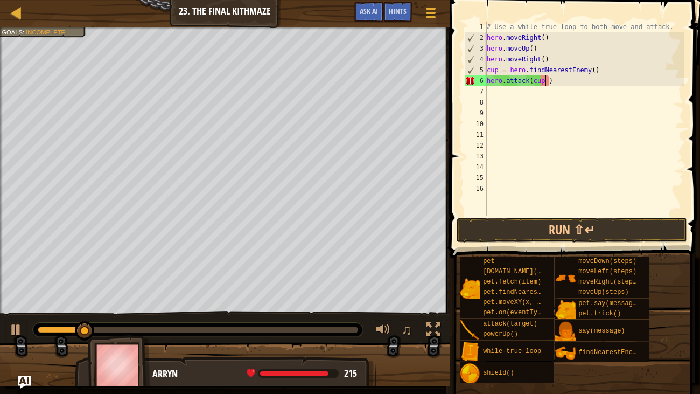
scroll to position [5, 5]
click at [489, 218] on button "Run ⇧↵" at bounding box center [572, 230] width 230 height 25
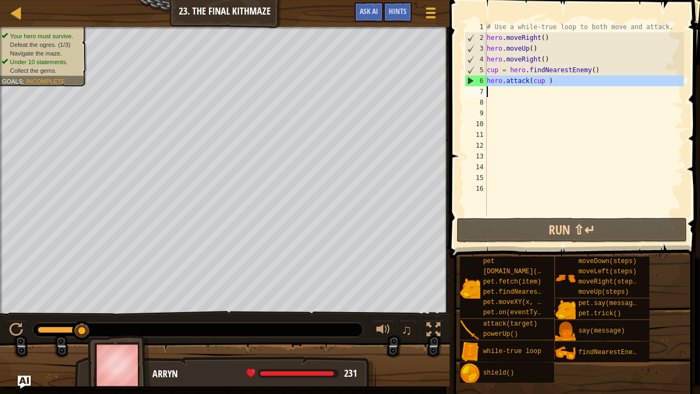
drag, startPoint x: 487, startPoint y: 78, endPoint x: 571, endPoint y: 89, distance: 84.2
click at [571, 89] on div "# Use a while-true loop to both move and attack. hero . moveRight ( ) hero . mo…" at bounding box center [584, 129] width 199 height 215
type textarea "hero.attack(cup )"
paste textarea
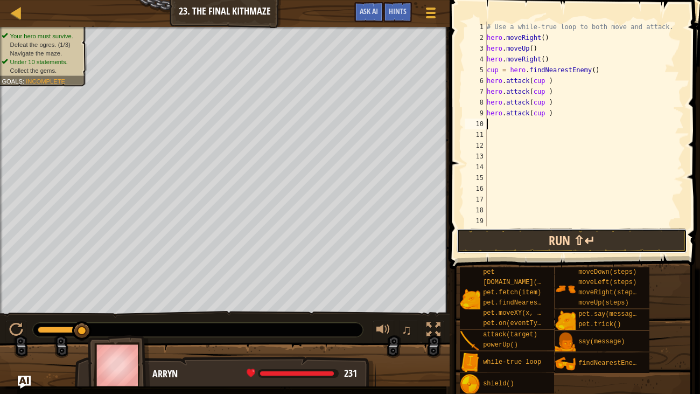
click at [482, 236] on button "Run ⇧↵" at bounding box center [572, 240] width 230 height 25
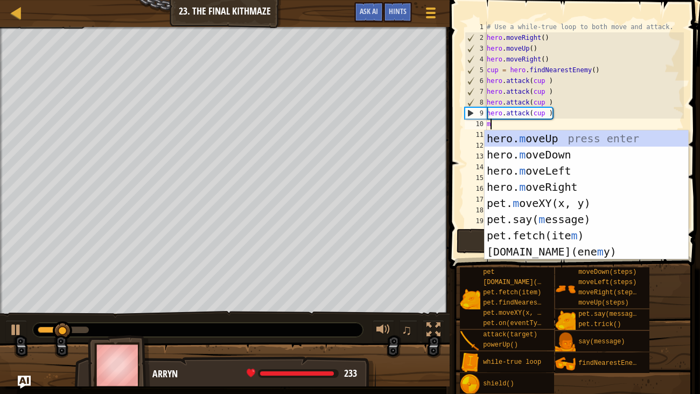
type textarea "mo"
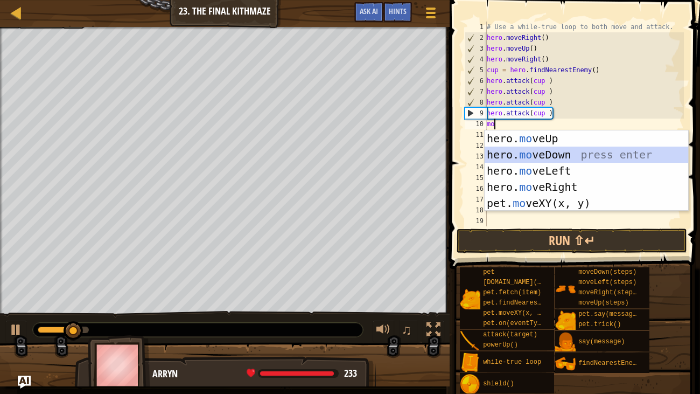
click at [503, 152] on div "hero. mo veUp press enter hero. mo veDown press enter hero. mo veLeft press ent…" at bounding box center [587, 186] width 204 height 113
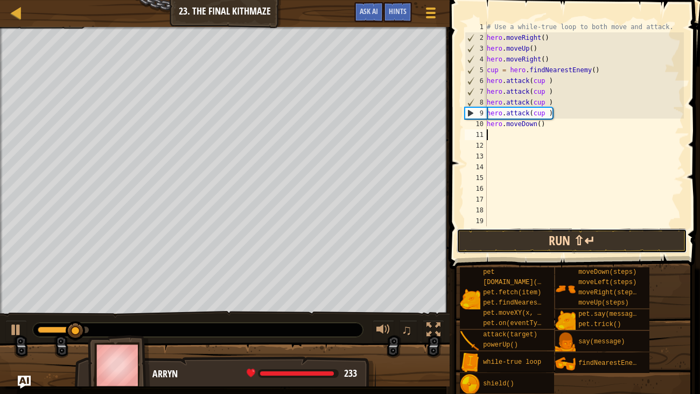
click at [493, 245] on button "Run ⇧↵" at bounding box center [572, 240] width 230 height 25
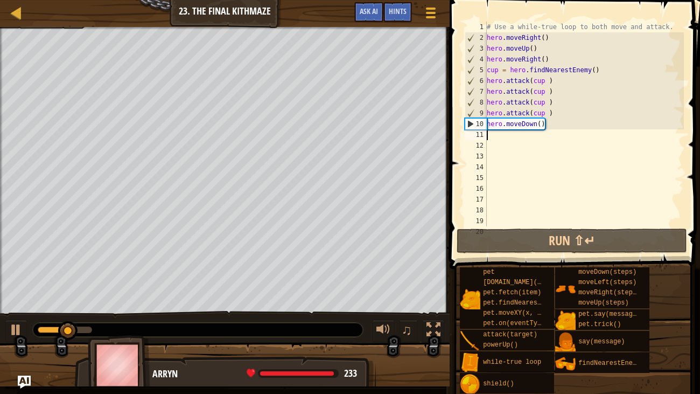
type textarea "m"
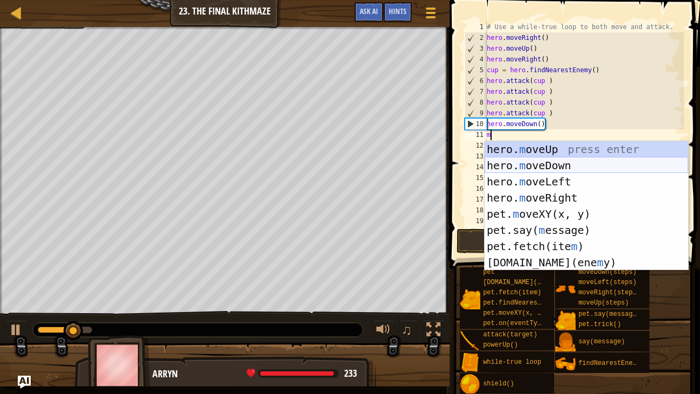
click at [509, 162] on div "hero. m oveUp press enter hero. m oveDown press enter hero. m oveLeft press ent…" at bounding box center [587, 222] width 204 height 162
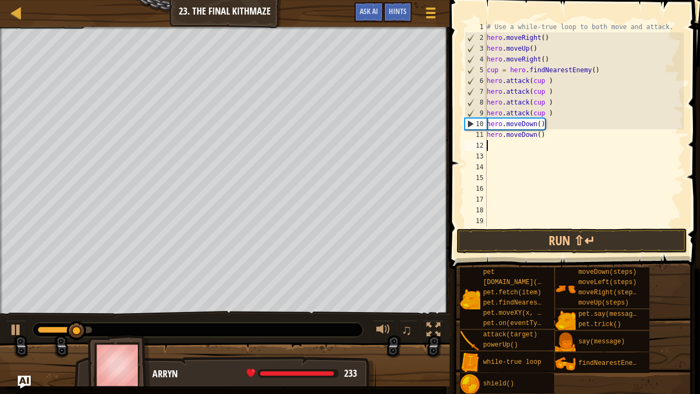
click at [493, 254] on span at bounding box center [575, 119] width 259 height 300
click at [486, 242] on button "Run ⇧↵" at bounding box center [572, 240] width 230 height 25
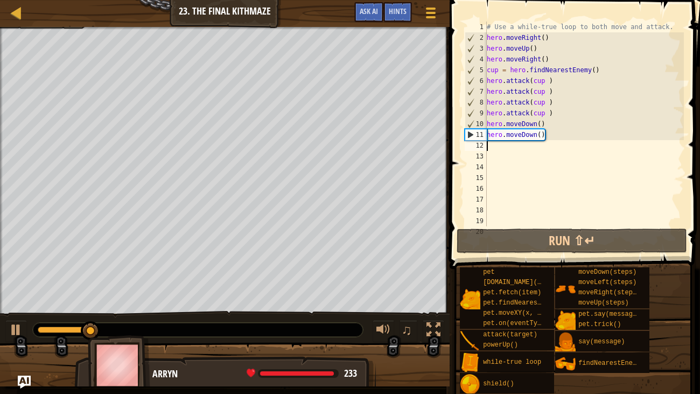
click at [544, 138] on div "# Use a while-true loop to both move and attack. hero . moveRight ( ) hero . mo…" at bounding box center [584, 135] width 199 height 226
type textarea "hero.moveDown()"
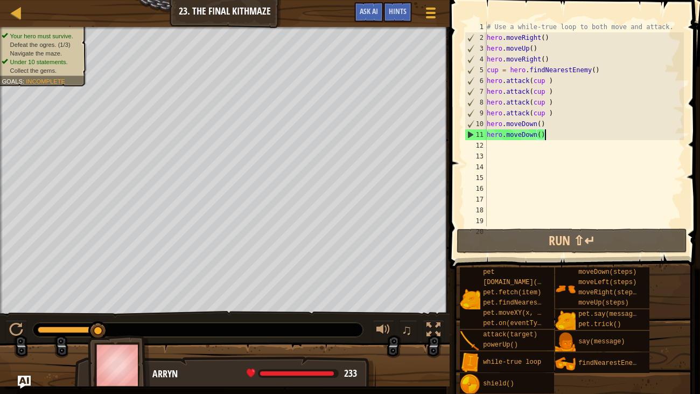
click at [509, 149] on div "# Use a while-true loop to both move and attack. hero . moveRight ( ) hero . mo…" at bounding box center [584, 135] width 199 height 226
type textarea "m"
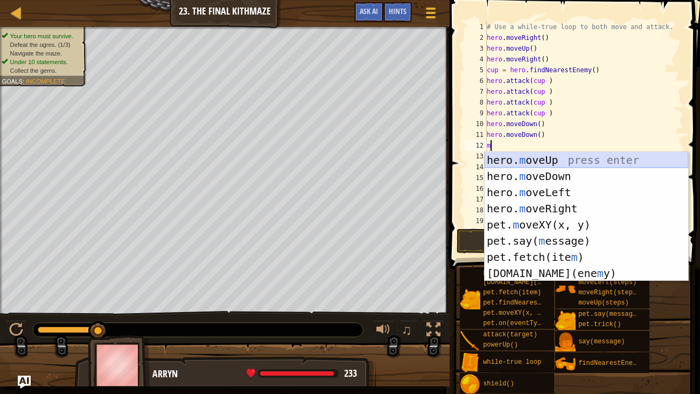
click at [532, 157] on div "hero. m oveUp press enter hero. m oveDown press enter hero. m oveLeft press ent…" at bounding box center [587, 233] width 204 height 162
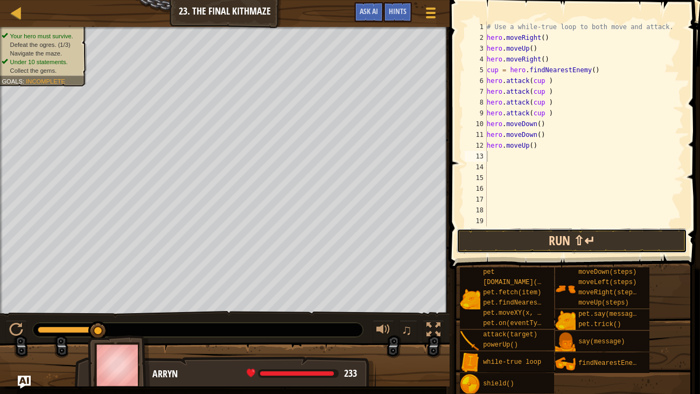
click at [503, 244] on button "Run ⇧↵" at bounding box center [572, 240] width 230 height 25
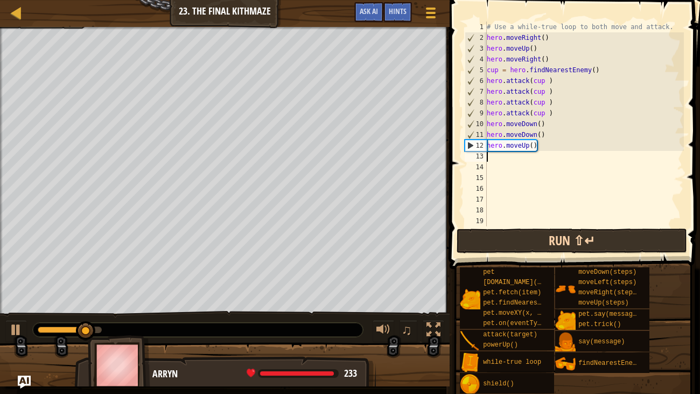
type textarea "m"
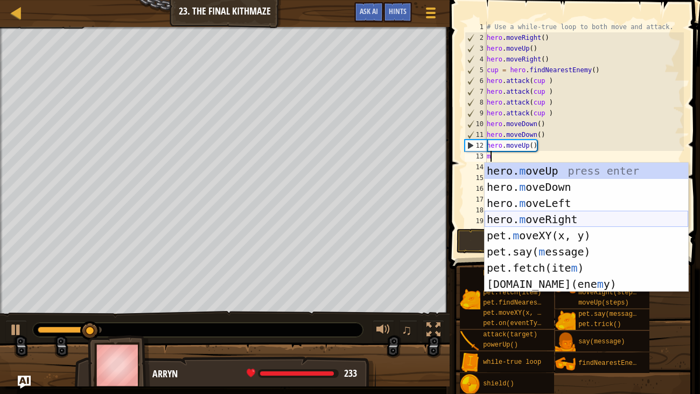
click at [514, 215] on div "hero. m oveUp press enter hero. m oveDown press enter hero. m oveLeft press ent…" at bounding box center [587, 244] width 204 height 162
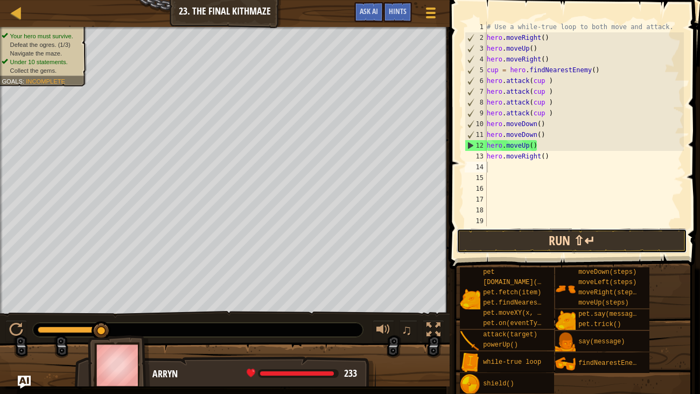
click at [486, 240] on button "Run ⇧↵" at bounding box center [572, 240] width 230 height 25
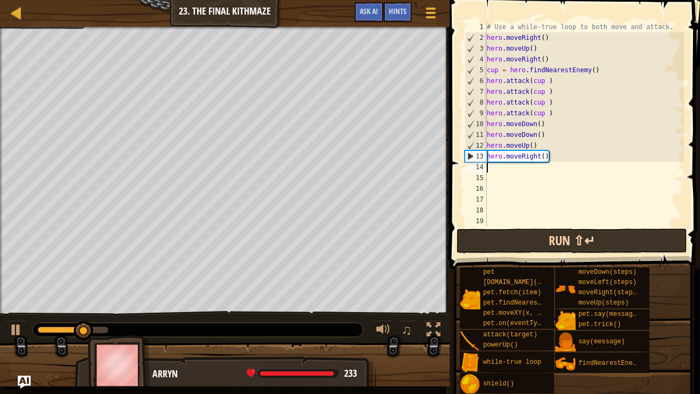
type textarea "m"
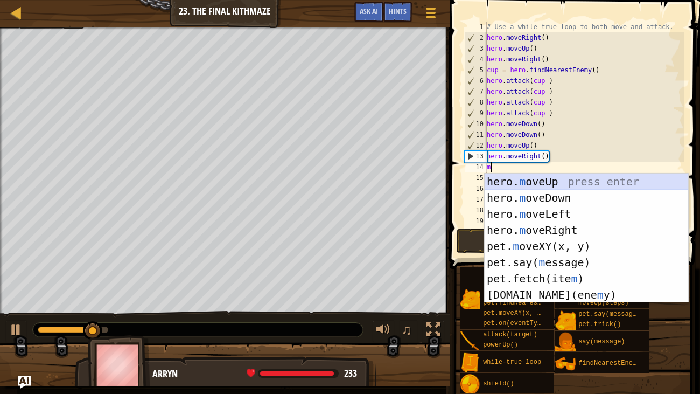
click at [517, 184] on div "hero. m oveUp press enter hero. m oveDown press enter hero. m oveLeft press ent…" at bounding box center [587, 254] width 204 height 162
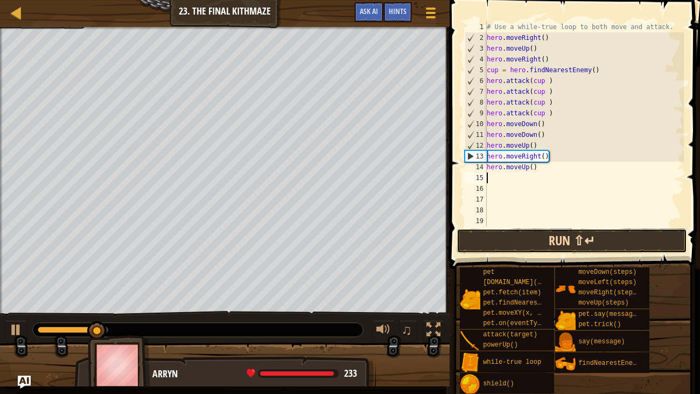
click at [522, 241] on button "Run ⇧↵" at bounding box center [572, 240] width 230 height 25
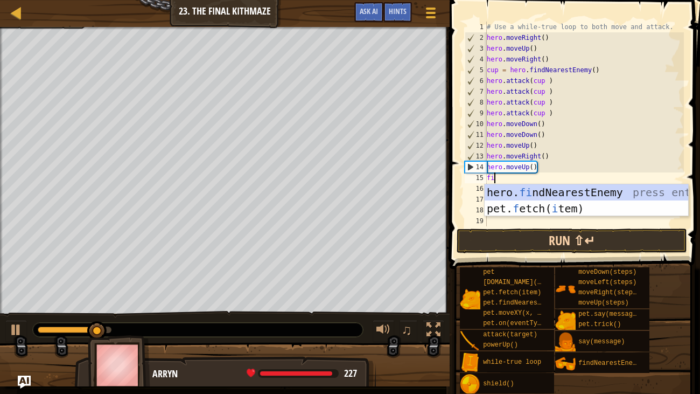
type textarea "fi"
click at [499, 188] on div "hero. fi ndNearestEnemy press enter pet. f etch( i tem) press enter" at bounding box center [587, 216] width 204 height 65
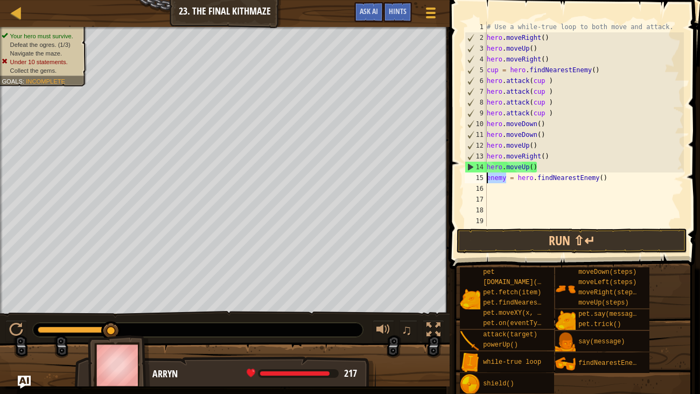
drag, startPoint x: 506, startPoint y: 174, endPoint x: 485, endPoint y: 179, distance: 21.6
click at [485, 179] on div "1 2 3 4 5 6 7 8 9 10 11 12 13 14 15 16 17 18 19 20 # Use a while-true loop to b…" at bounding box center [573, 124] width 221 height 205
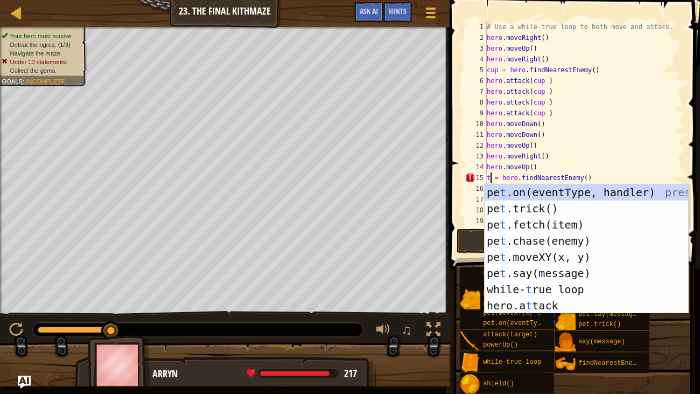
scroll to position [5, 1]
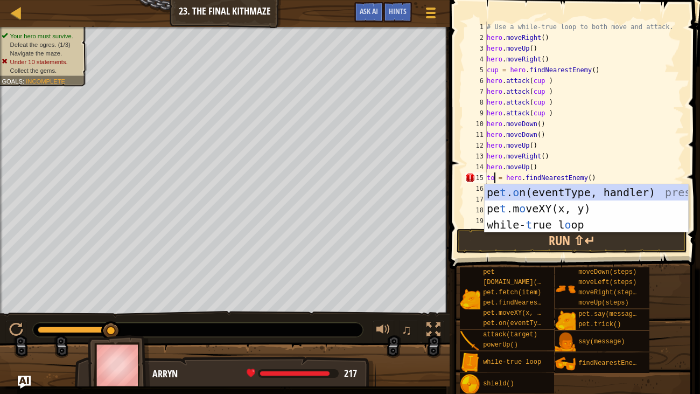
type textarea "[PERSON_NAME] = hero.findNearestEnemy()"
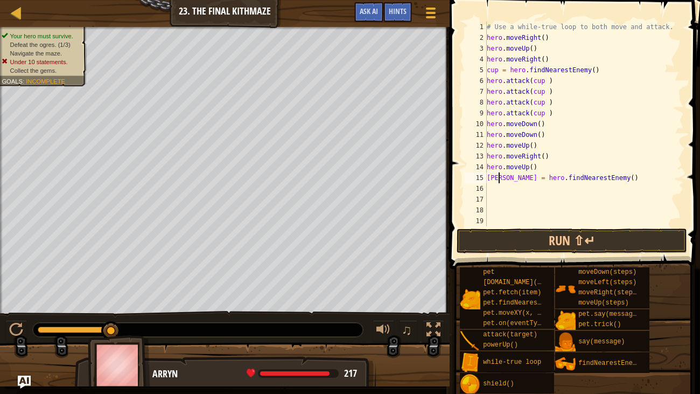
click at [495, 189] on div "# Use a while-true loop to both move and attack. hero . moveRight ( ) hero . mo…" at bounding box center [584, 135] width 199 height 226
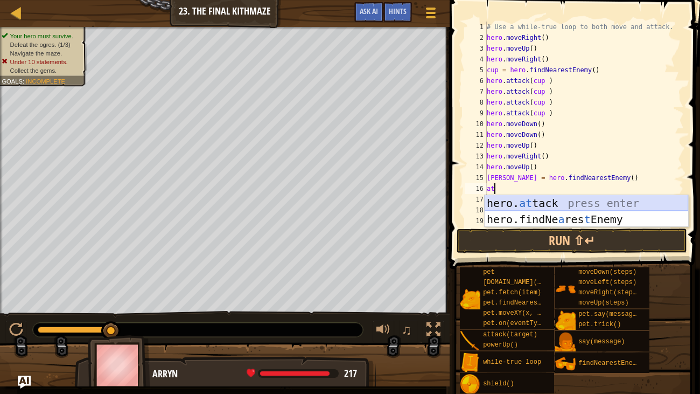
click at [508, 201] on div "hero. at tack press enter hero.findNe a res t Enemy press enter" at bounding box center [587, 227] width 204 height 65
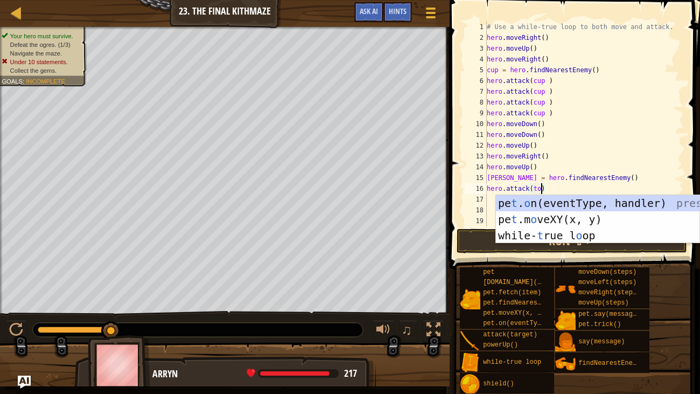
type textarea "hero.attack([PERSON_NAME])"
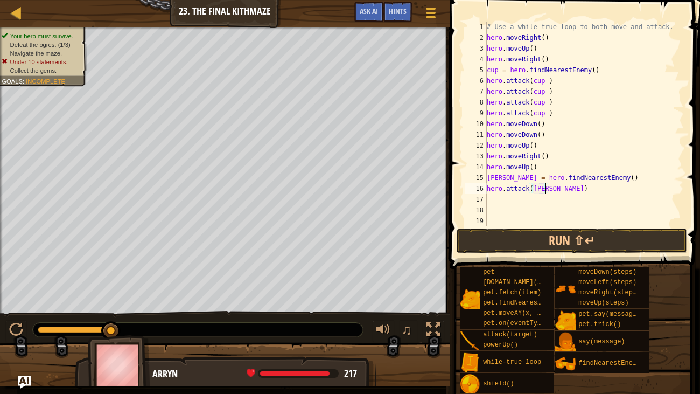
scroll to position [5, 4]
drag, startPoint x: 556, startPoint y: 188, endPoint x: 473, endPoint y: 190, distance: 82.4
click at [473, 190] on div "hero.attack([PERSON_NAME]) 1 2 3 4 5 6 7 8 9 10 11 12 13 14 15 16 17 18 19 20 #…" at bounding box center [573, 124] width 221 height 205
click at [502, 198] on div "# Use a while-true loop to both move and attack. hero . moveRight ( ) hero . mo…" at bounding box center [584, 135] width 199 height 226
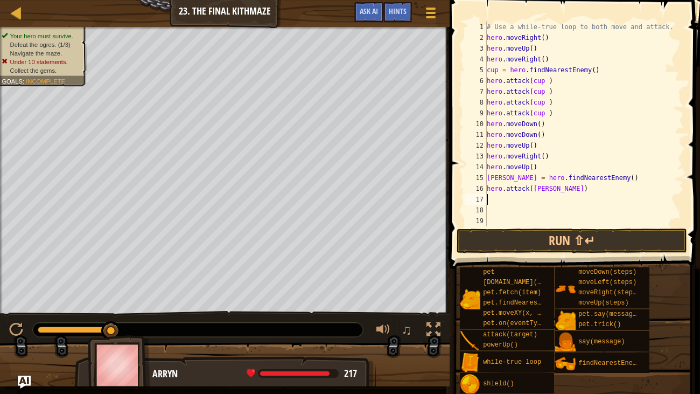
paste textarea "hero.attack([PERSON_NAME])"
type textarea "hero.attack([PERSON_NAME])"
click at [494, 212] on div "# Use a while-true loop to both move and attack. hero . moveRight ( ) hero . mo…" at bounding box center [584, 135] width 199 height 226
paste textarea "hero.attack([PERSON_NAME])"
type textarea "hero.attack([PERSON_NAME])"
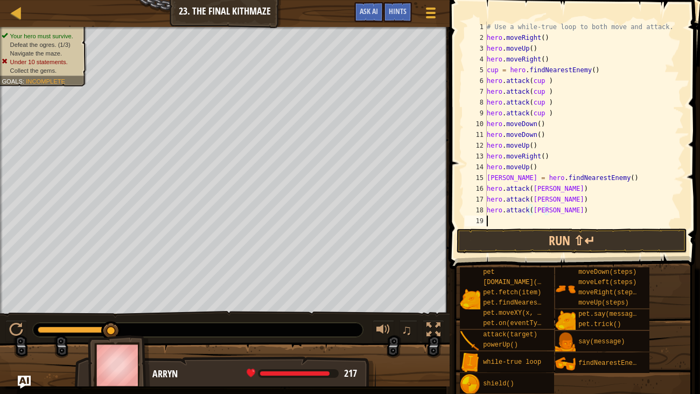
click at [491, 218] on div "# Use a while-true loop to both move and attack. hero . moveRight ( ) hero . mo…" at bounding box center [584, 135] width 199 height 226
paste textarea "hero.attack([PERSON_NAME])"
click at [512, 245] on button "Run ⇧↵" at bounding box center [572, 240] width 230 height 25
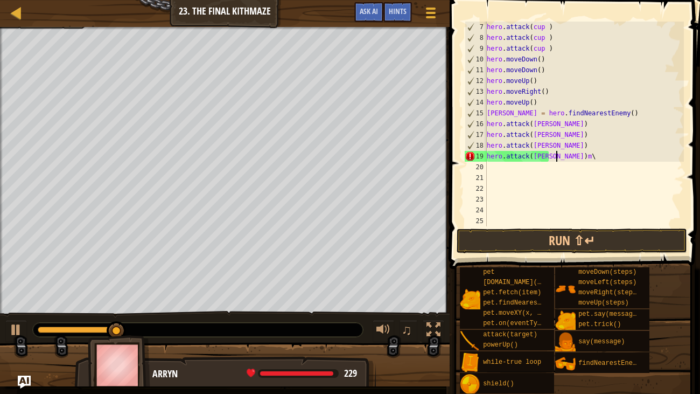
scroll to position [64, 0]
type textarea "hero.attack([PERSON_NAME])"
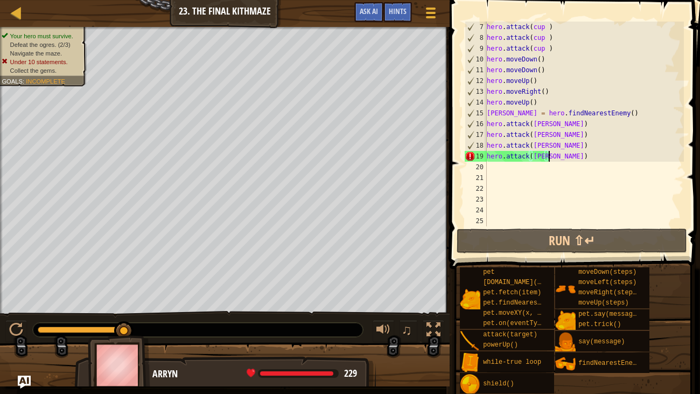
click at [522, 184] on div "hero . attack ( cup ) hero . attack ( cup ) hero . attack ( cup ) hero . moveDo…" at bounding box center [584, 135] width 199 height 226
click at [508, 174] on div "hero . attack ( cup ) hero . attack ( cup ) hero . attack ( cup ) hero . moveDo…" at bounding box center [584, 135] width 199 height 226
click at [497, 164] on div "hero . attack ( cup ) hero . attack ( cup ) hero . attack ( cup ) hero . moveDo…" at bounding box center [584, 135] width 199 height 226
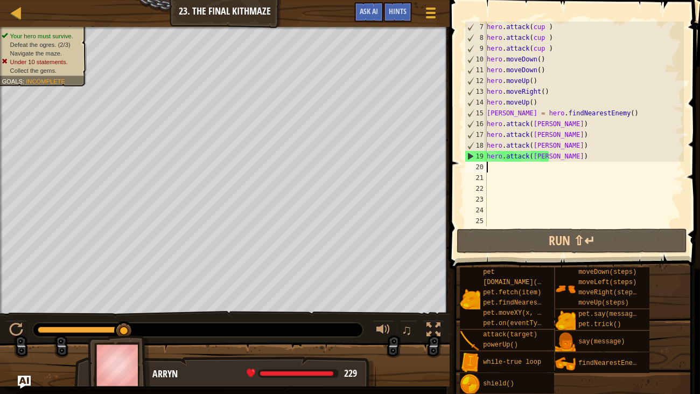
type textarea "m"
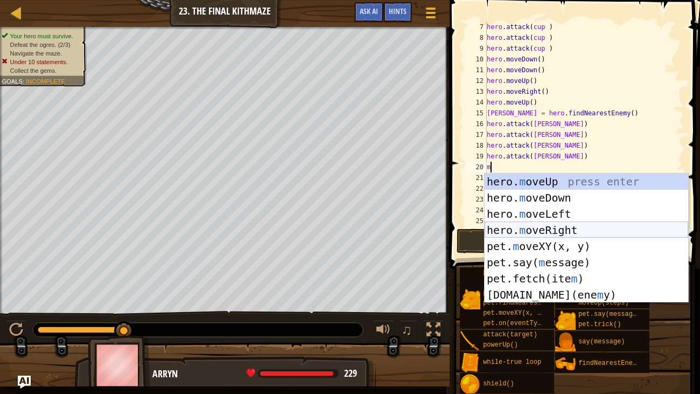
click at [503, 230] on div "hero. m oveUp press enter hero. m oveDown press enter hero. m oveLeft press ent…" at bounding box center [587, 254] width 204 height 162
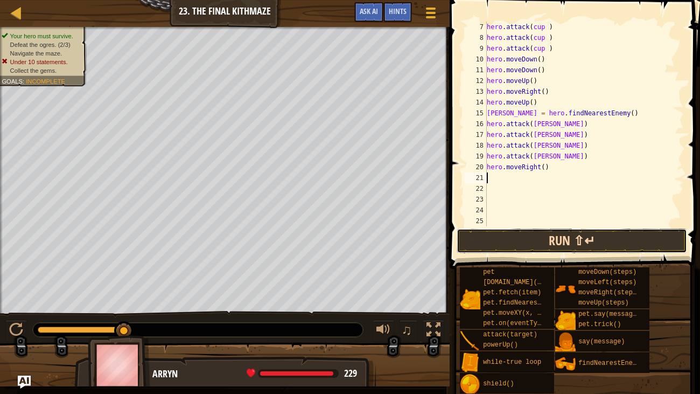
click at [499, 250] on button "Run ⇧↵" at bounding box center [572, 240] width 230 height 25
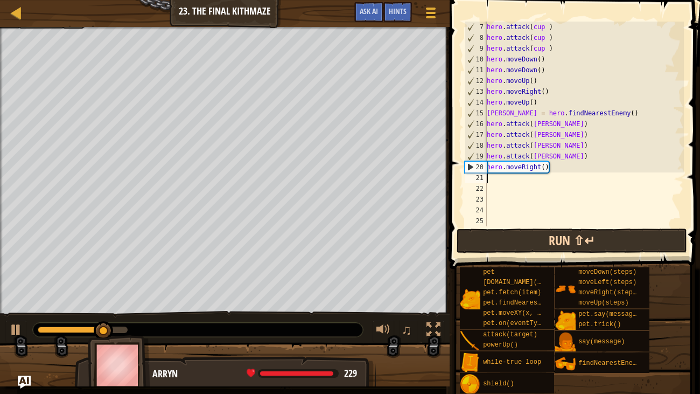
type textarea "m"
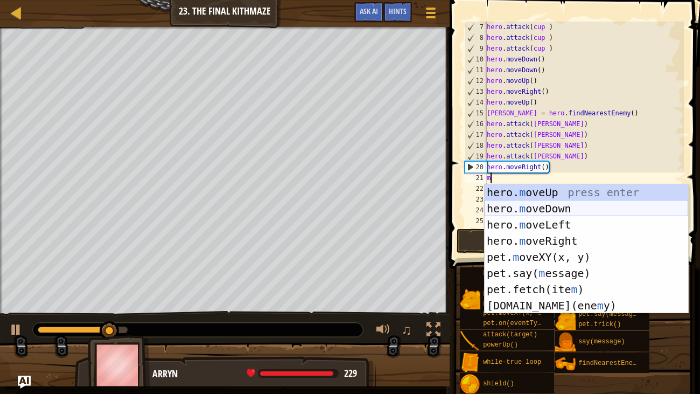
click at [492, 211] on div "hero. m oveUp press enter hero. m oveDown press enter hero. m oveLeft press ent…" at bounding box center [587, 265] width 204 height 162
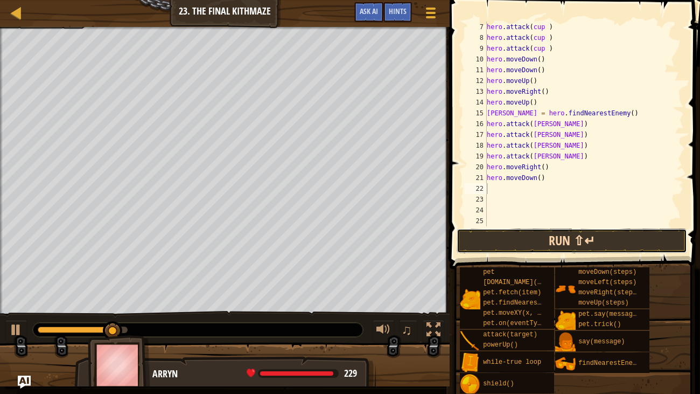
click at [479, 237] on button "Run ⇧↵" at bounding box center [572, 240] width 230 height 25
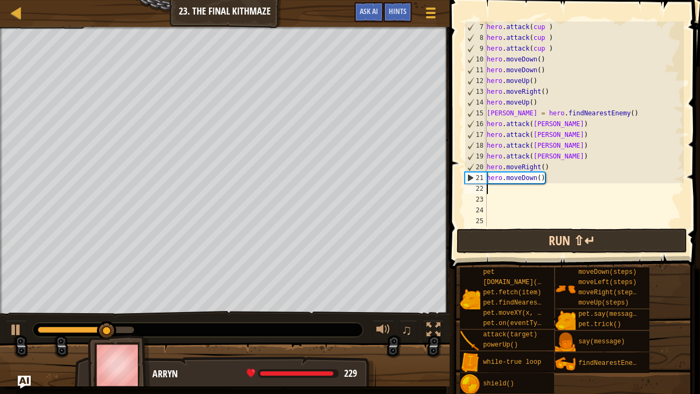
type textarea "m"
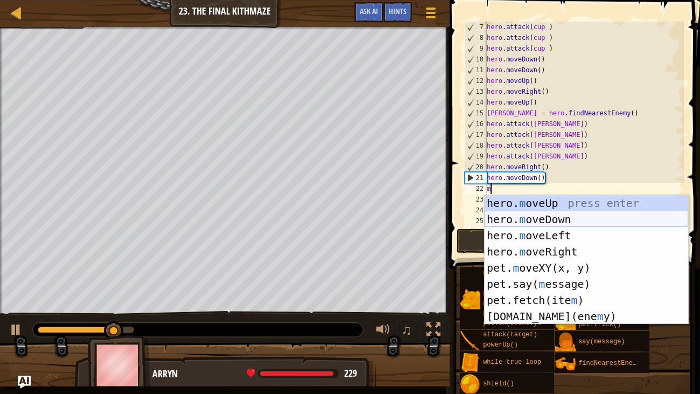
click at [493, 219] on div "hero. m oveUp press enter hero. m oveDown press enter hero. m oveLeft press ent…" at bounding box center [587, 276] width 204 height 162
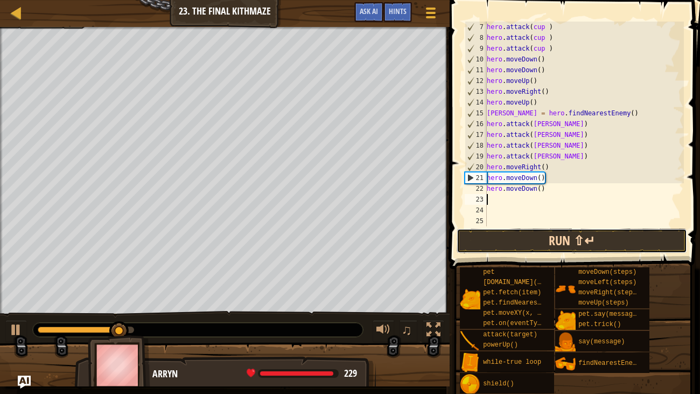
click at [475, 240] on button "Run ⇧↵" at bounding box center [572, 240] width 230 height 25
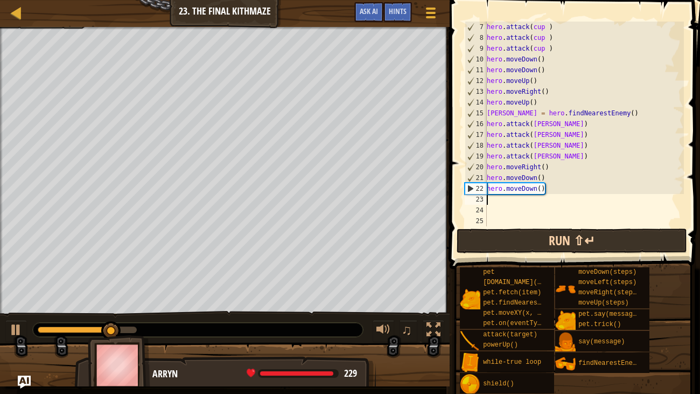
type textarea "m"
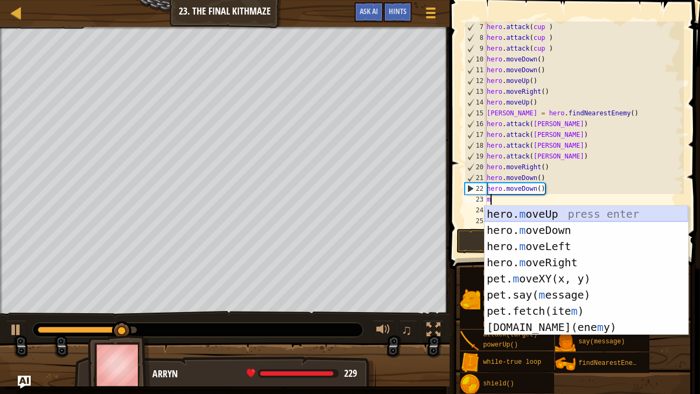
click at [502, 208] on div "hero. m oveUp press enter hero. m oveDown press enter hero. m oveLeft press ent…" at bounding box center [587, 287] width 204 height 162
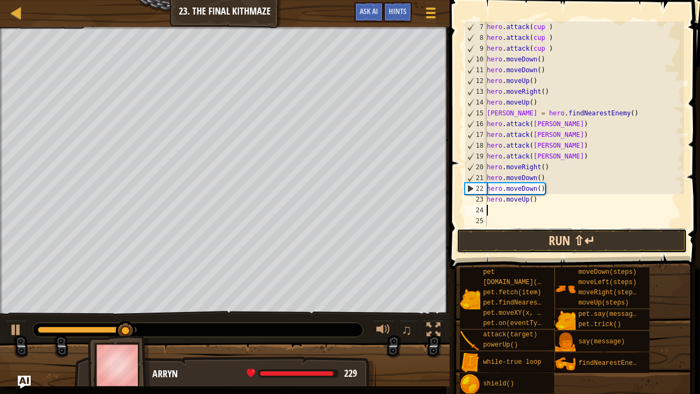
click at [494, 241] on button "Run ⇧↵" at bounding box center [572, 240] width 230 height 25
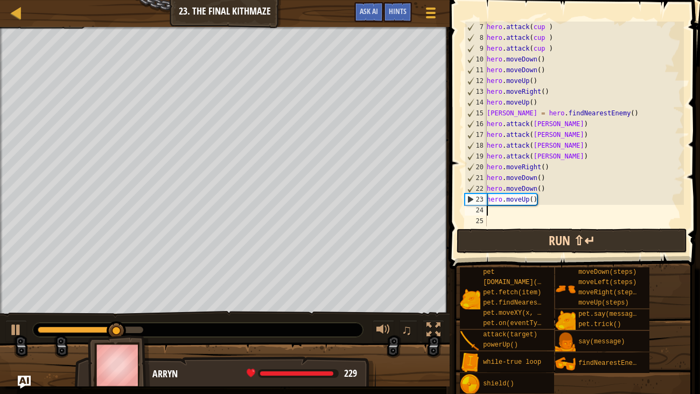
type textarea "m"
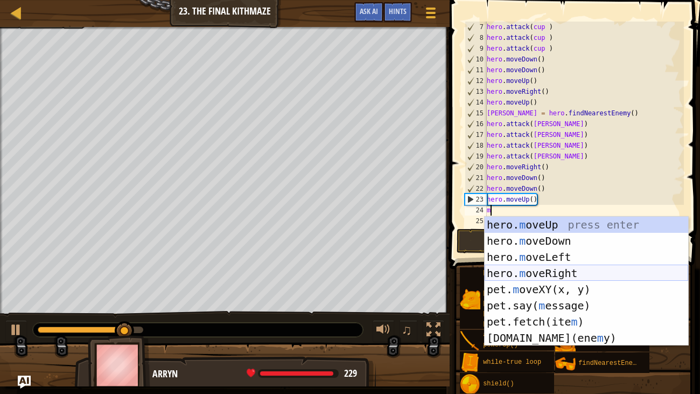
click at [500, 271] on div "hero. m oveUp press enter hero. m oveDown press enter hero. m oveLeft press ent…" at bounding box center [587, 297] width 204 height 162
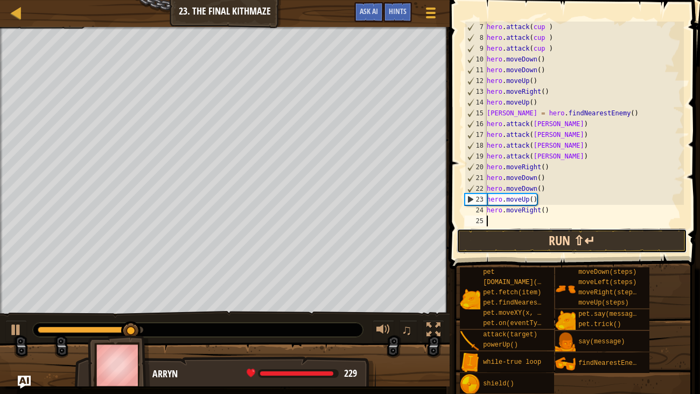
click at [471, 244] on button "Run ⇧↵" at bounding box center [572, 240] width 230 height 25
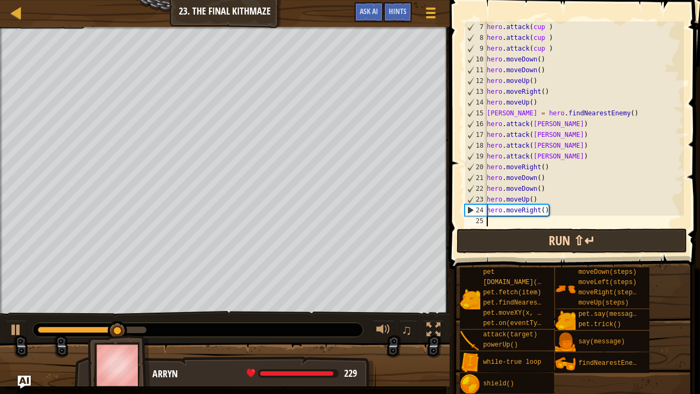
type textarea "m"
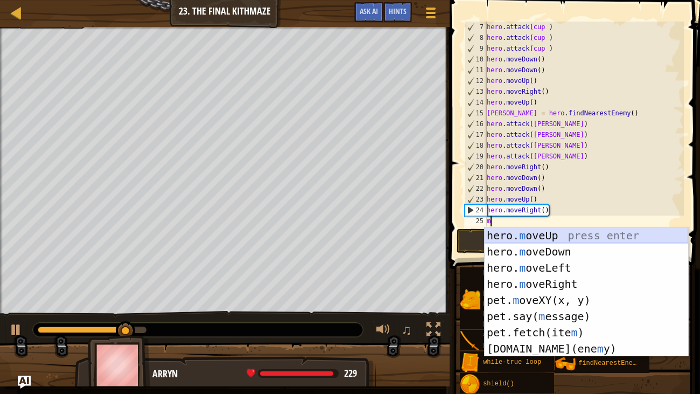
click at [539, 237] on div "hero. m oveUp press enter hero. m oveDown press enter hero. m oveLeft press ent…" at bounding box center [587, 308] width 204 height 162
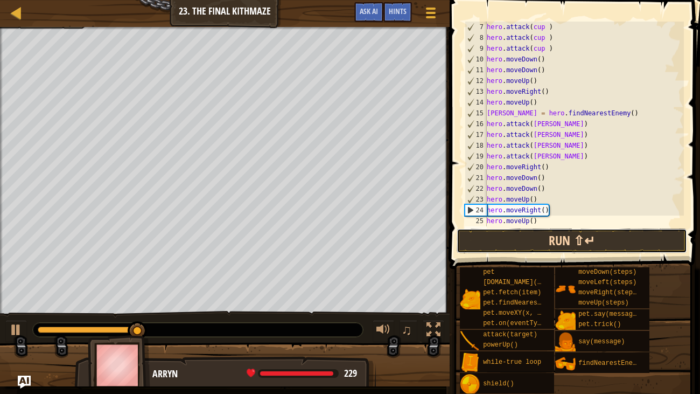
click at [526, 234] on button "Run ⇧↵" at bounding box center [572, 240] width 230 height 25
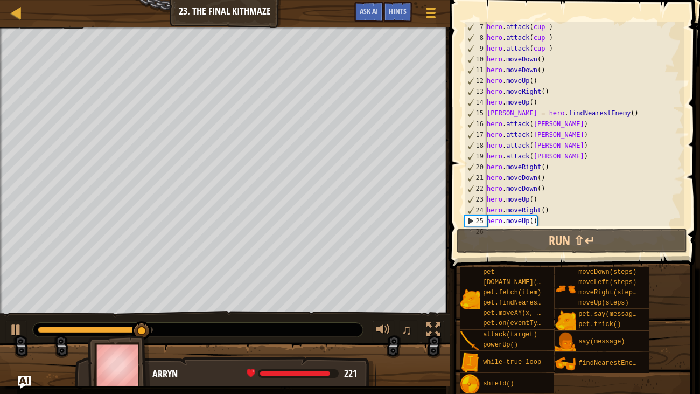
scroll to position [129, 0]
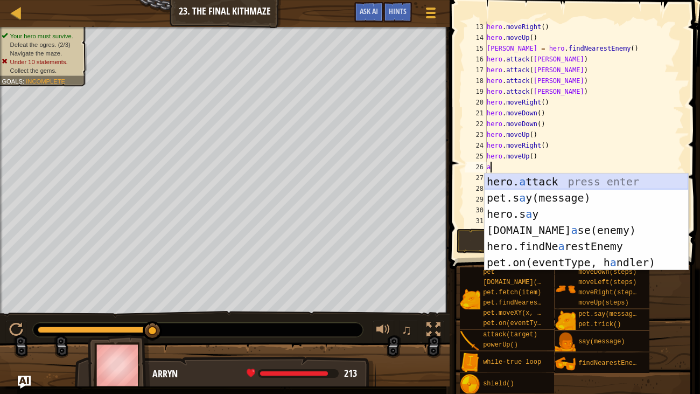
click at [499, 185] on div "hero. a ttack press enter pet.s a y(message) press enter hero.s a y press enter…" at bounding box center [587, 237] width 204 height 129
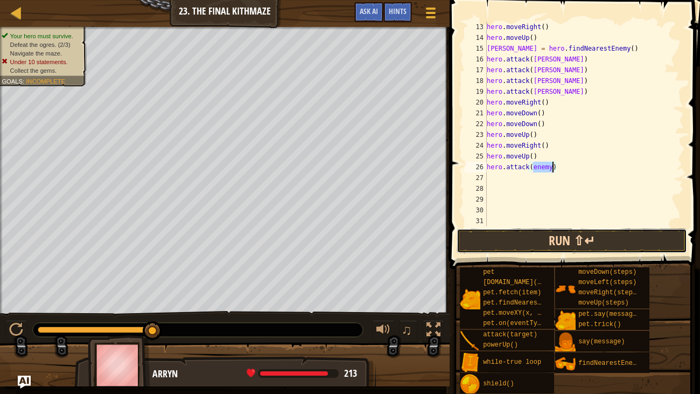
click at [498, 249] on button "Run ⇧↵" at bounding box center [572, 240] width 230 height 25
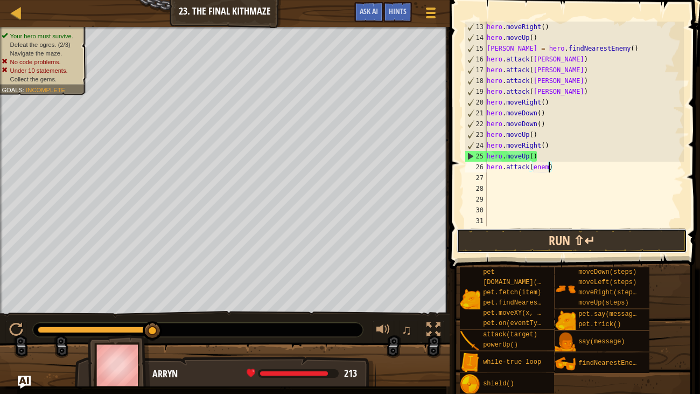
click at [488, 237] on button "Run ⇧↵" at bounding box center [572, 240] width 230 height 25
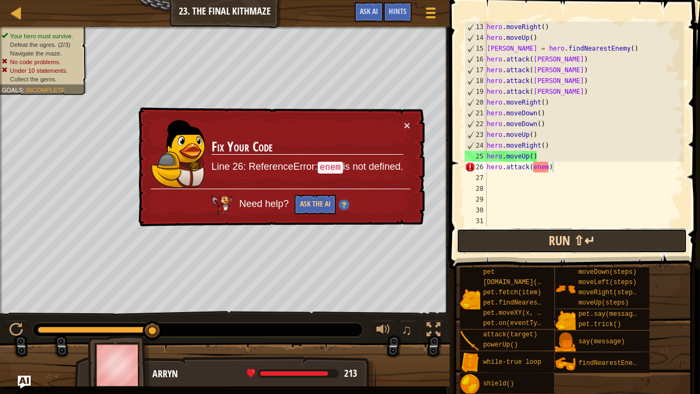
click at [488, 237] on button "Run ⇧↵" at bounding box center [572, 240] width 230 height 25
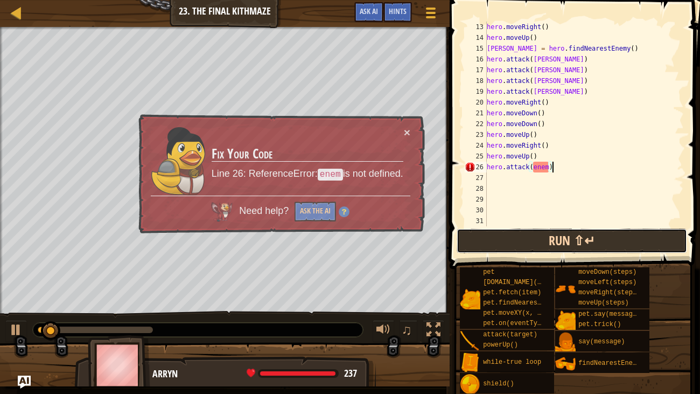
click at [494, 237] on button "Run ⇧↵" at bounding box center [572, 240] width 230 height 25
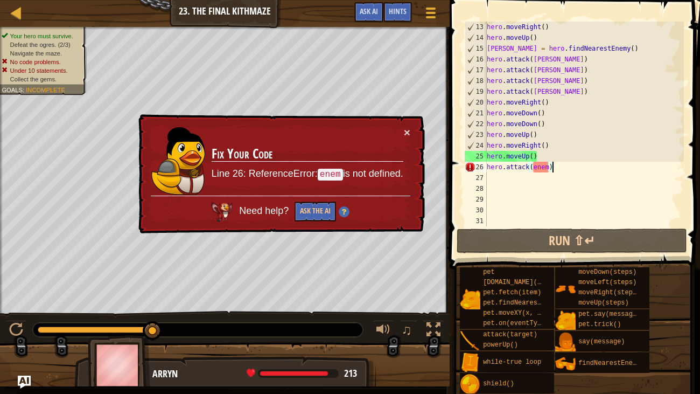
click at [415, 130] on div "× Fix Your Code Line 26: ReferenceError: enem is not defined. Need help? Ask th…" at bounding box center [280, 174] width 291 height 124
click at [410, 130] on div "× Fix Your Code Line 26: ReferenceError: enem is not defined. Need help? Ask th…" at bounding box center [280, 174] width 289 height 120
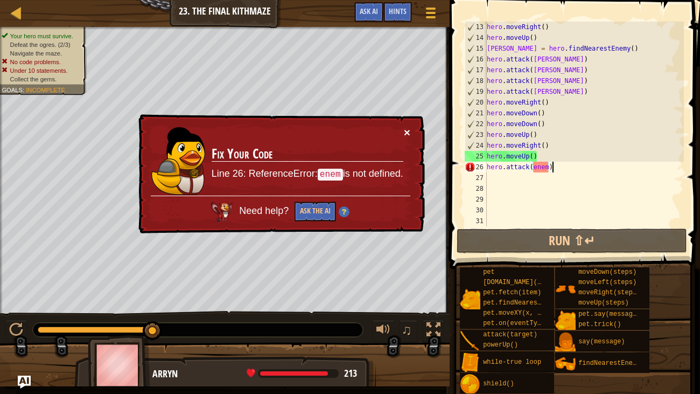
click at [407, 136] on button "×" at bounding box center [407, 132] width 6 height 11
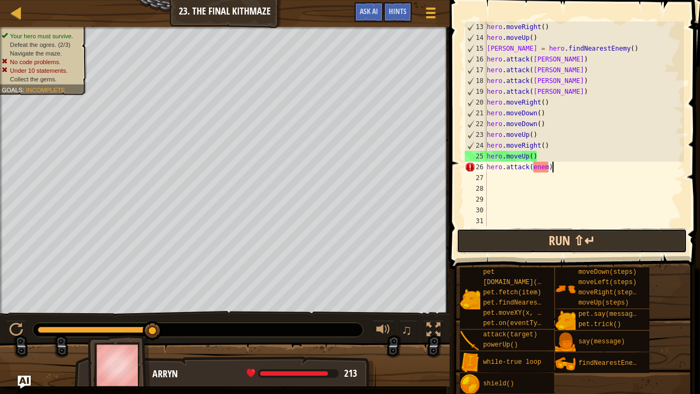
click at [508, 248] on button "Run ⇧↵" at bounding box center [572, 240] width 230 height 25
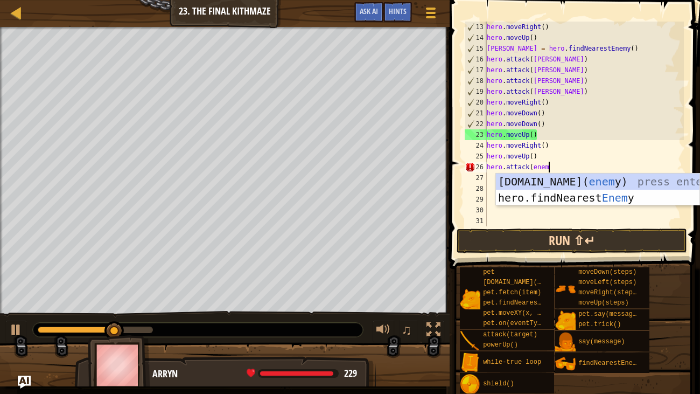
scroll to position [5, 4]
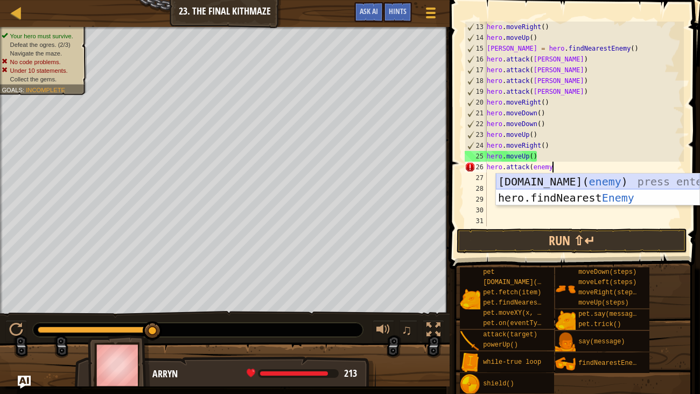
click at [547, 177] on div "[DOMAIN_NAME]( enemy ) press enter hero.findNearest Enemy press enter" at bounding box center [598, 205] width 204 height 65
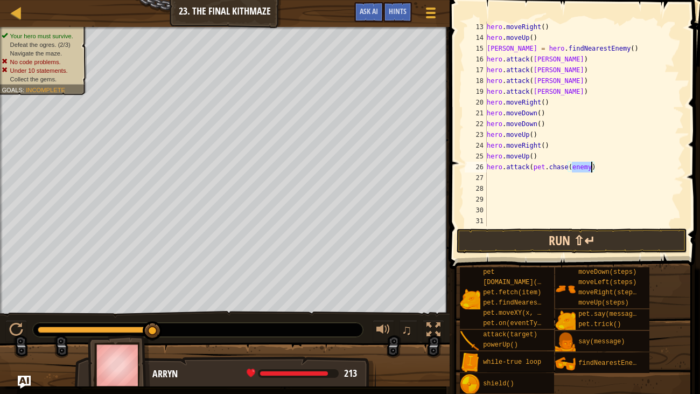
type textarea "hero.attack([DOMAIN_NAME](enemy)"
click at [507, 239] on button "Run ⇧↵" at bounding box center [572, 240] width 230 height 25
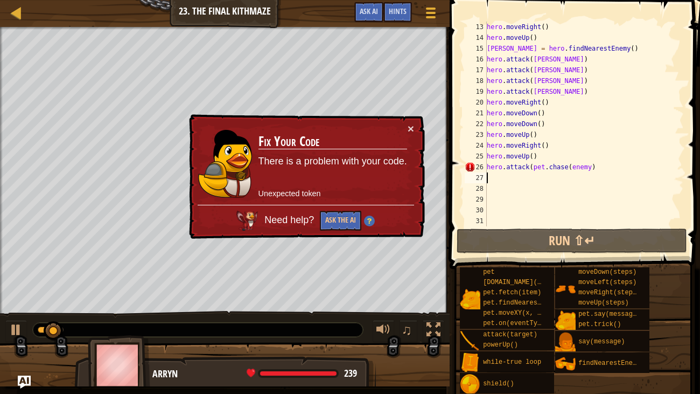
drag, startPoint x: 625, startPoint y: 178, endPoint x: 419, endPoint y: 183, distance: 205.2
click at [419, 183] on div "Map Introduction to Computer Science 23. The Final Kithmaze Game Menu Done Hint…" at bounding box center [350, 197] width 700 height 394
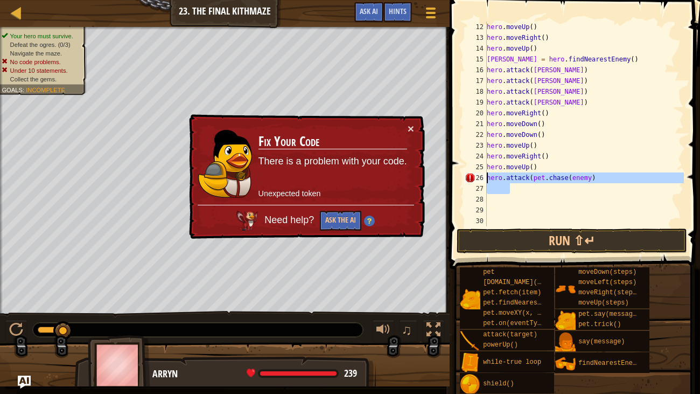
drag, startPoint x: 608, startPoint y: 186, endPoint x: 466, endPoint y: 181, distance: 141.7
click at [466, 181] on div "hero.attack([DOMAIN_NAME](enemy) 12 13 14 15 16 17 18 19 20 21 22 23 24 25 26 2…" at bounding box center [573, 124] width 221 height 205
type textarea "hero.attack([DOMAIN_NAME](enemy)"
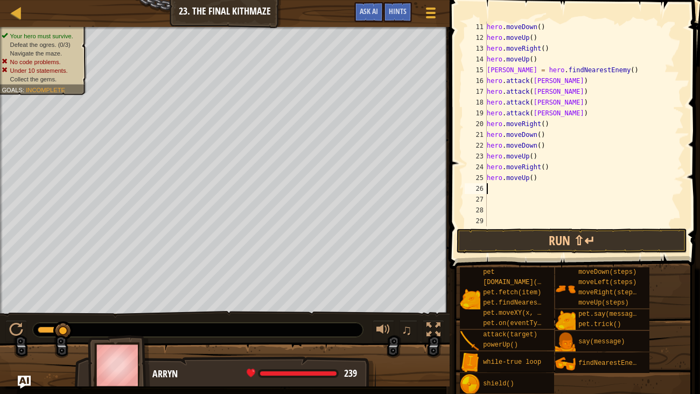
scroll to position [107, 0]
click at [527, 234] on button "Run ⇧↵" at bounding box center [572, 240] width 230 height 25
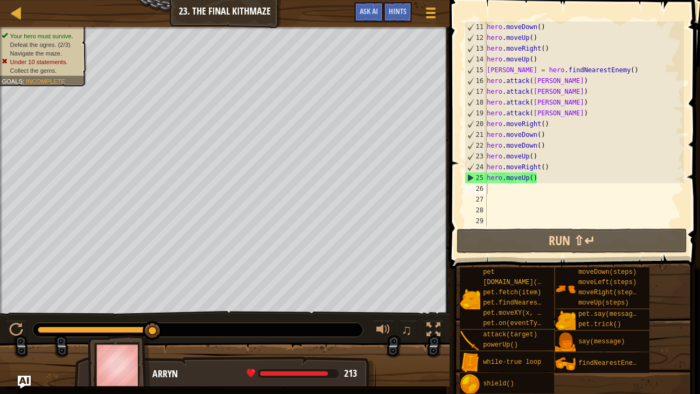
click at [19, 22] on div "Map Introduction to Computer Science 23. The Final Kithmaze Game Menu Done Hint…" at bounding box center [225, 13] width 450 height 27
click at [18, 19] on div at bounding box center [16, 12] width 13 height 13
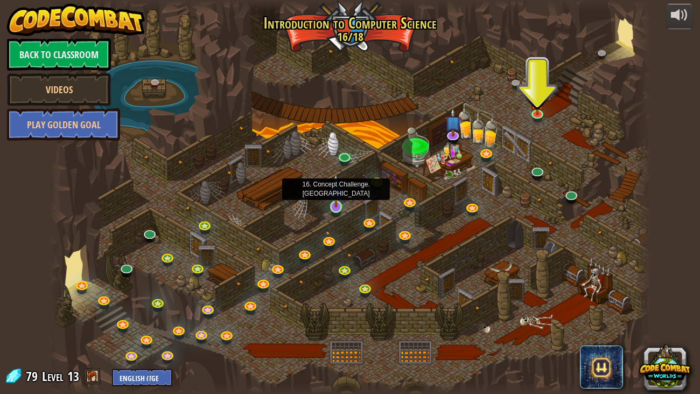
click at [336, 206] on img at bounding box center [335, 190] width 15 height 34
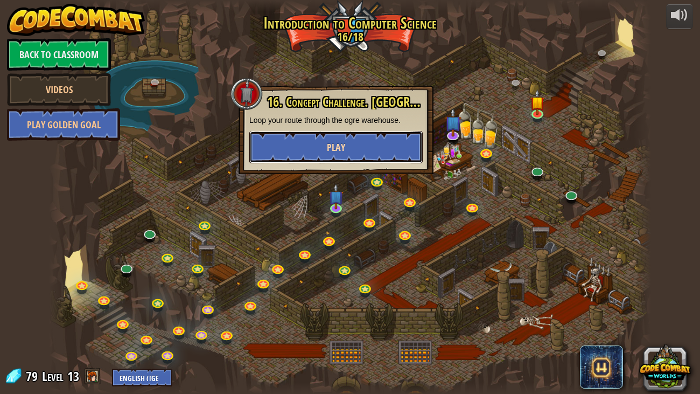
click at [300, 146] on button "Play" at bounding box center [335, 147] width 173 height 32
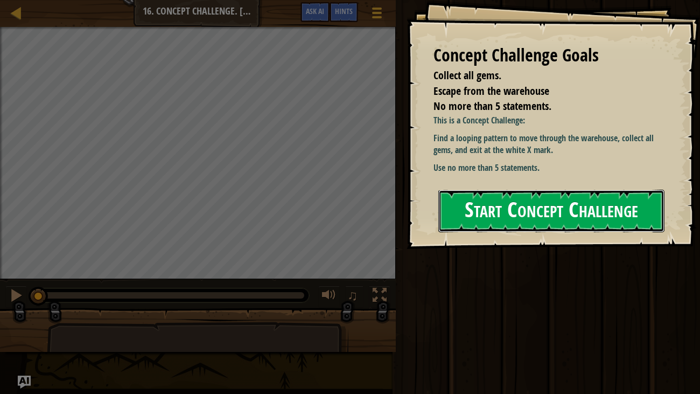
click at [502, 204] on button "Start Concept Challenge" at bounding box center [551, 211] width 227 height 43
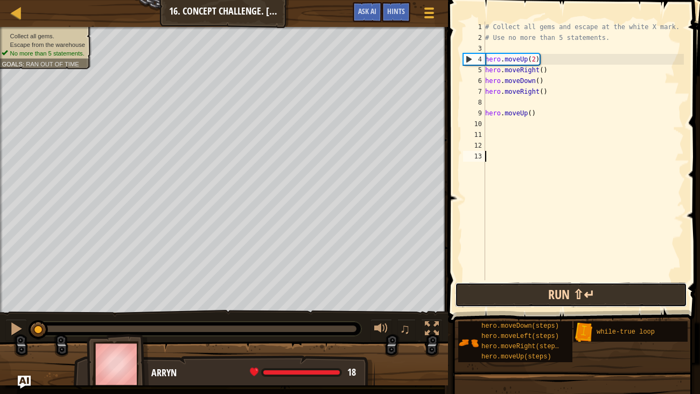
click at [479, 291] on button "Run ⇧↵" at bounding box center [571, 294] width 232 height 25
